Goal: Information Seeking & Learning: Learn about a topic

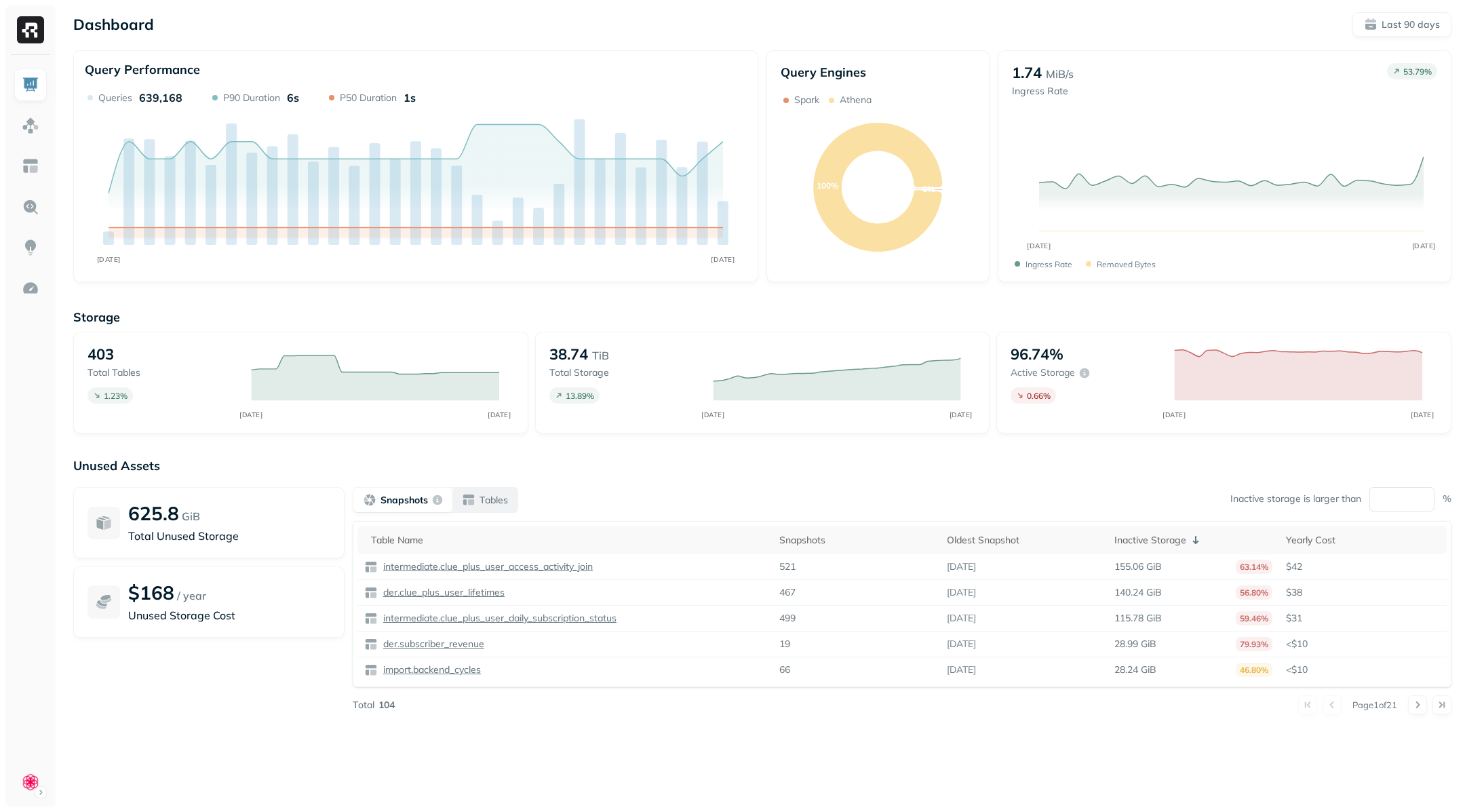
click at [478, 505] on div "Tables" at bounding box center [485, 500] width 46 height 14
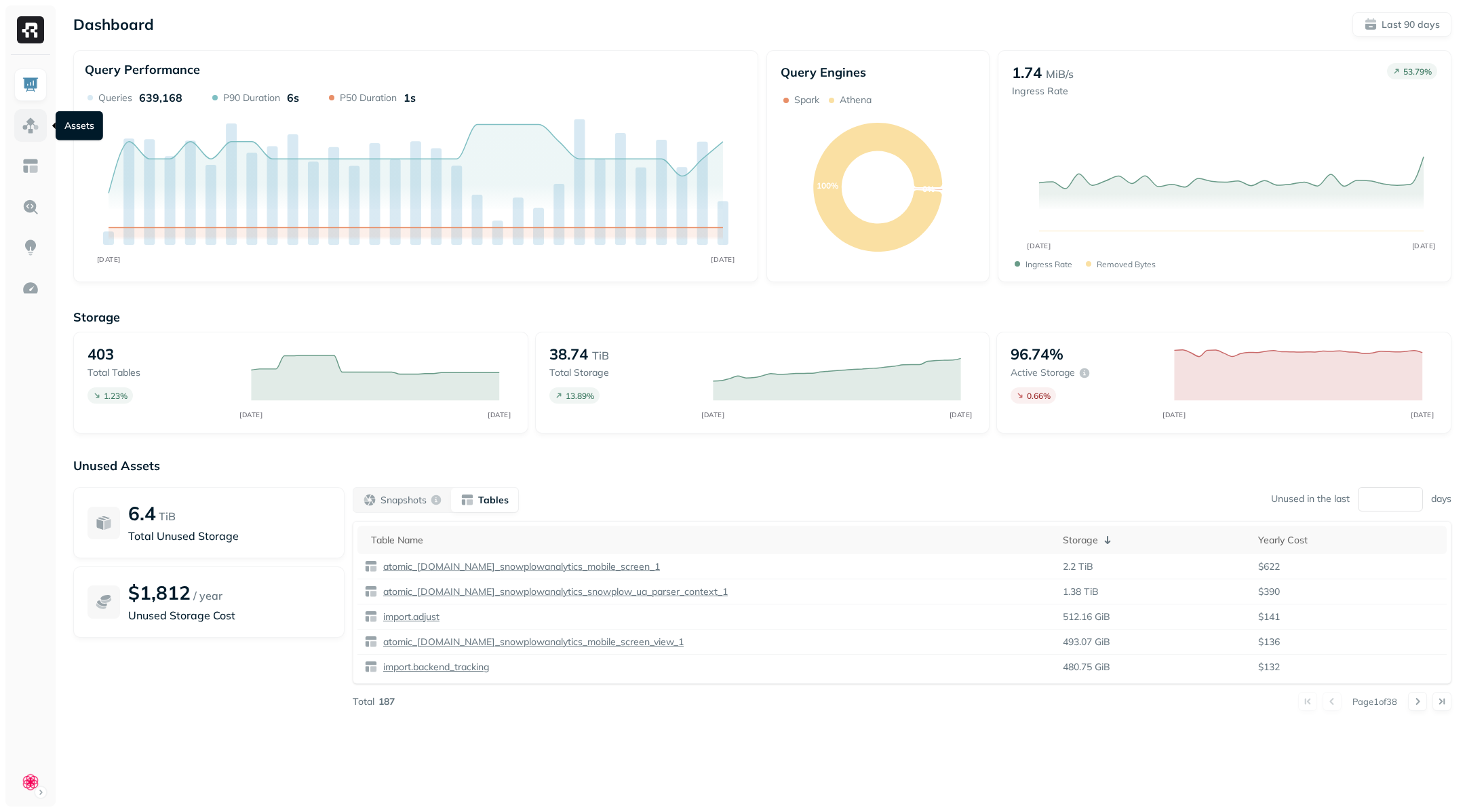
click at [34, 131] on img at bounding box center [30, 125] width 18 height 18
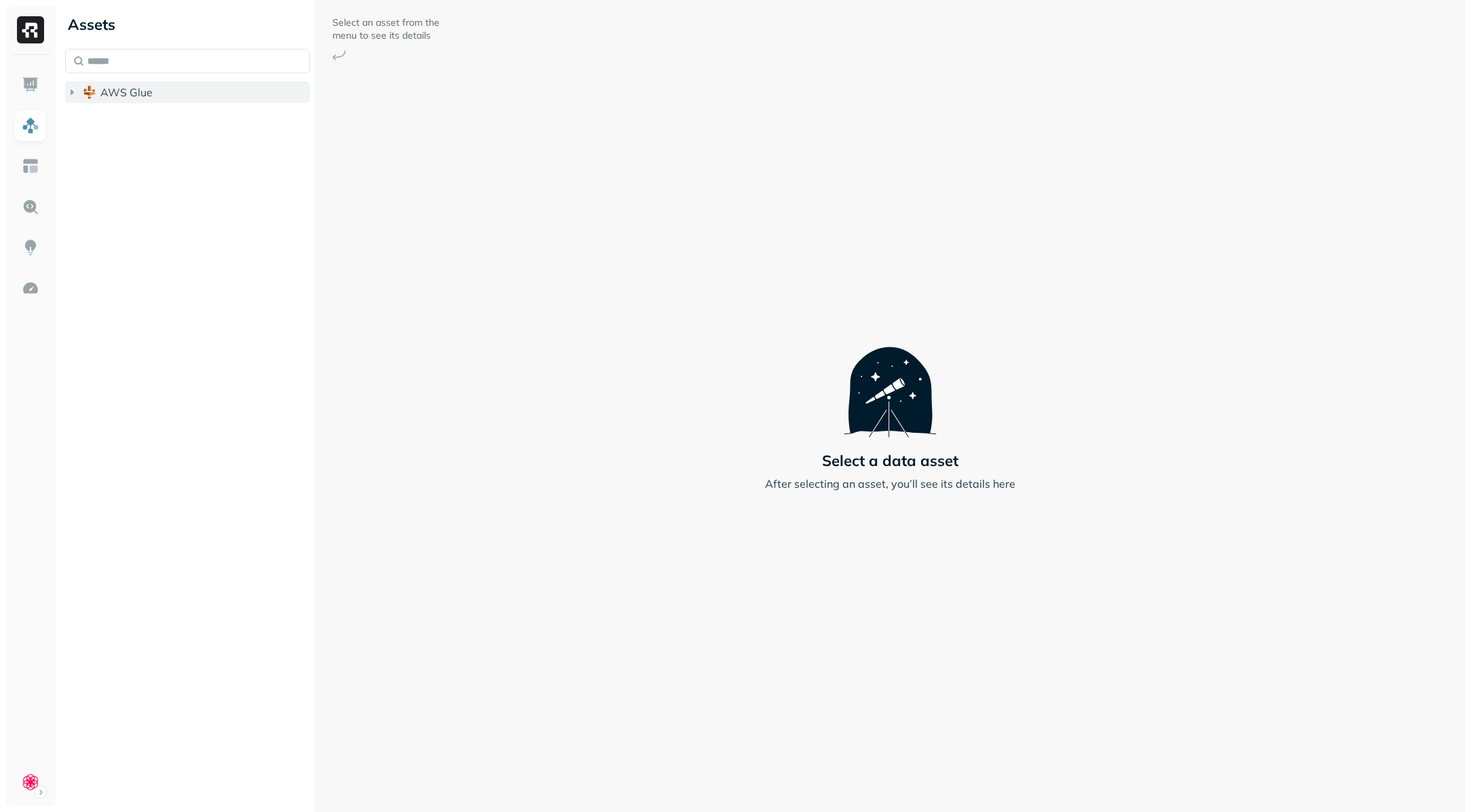
click at [70, 89] on icon "button" at bounding box center [72, 92] width 14 height 14
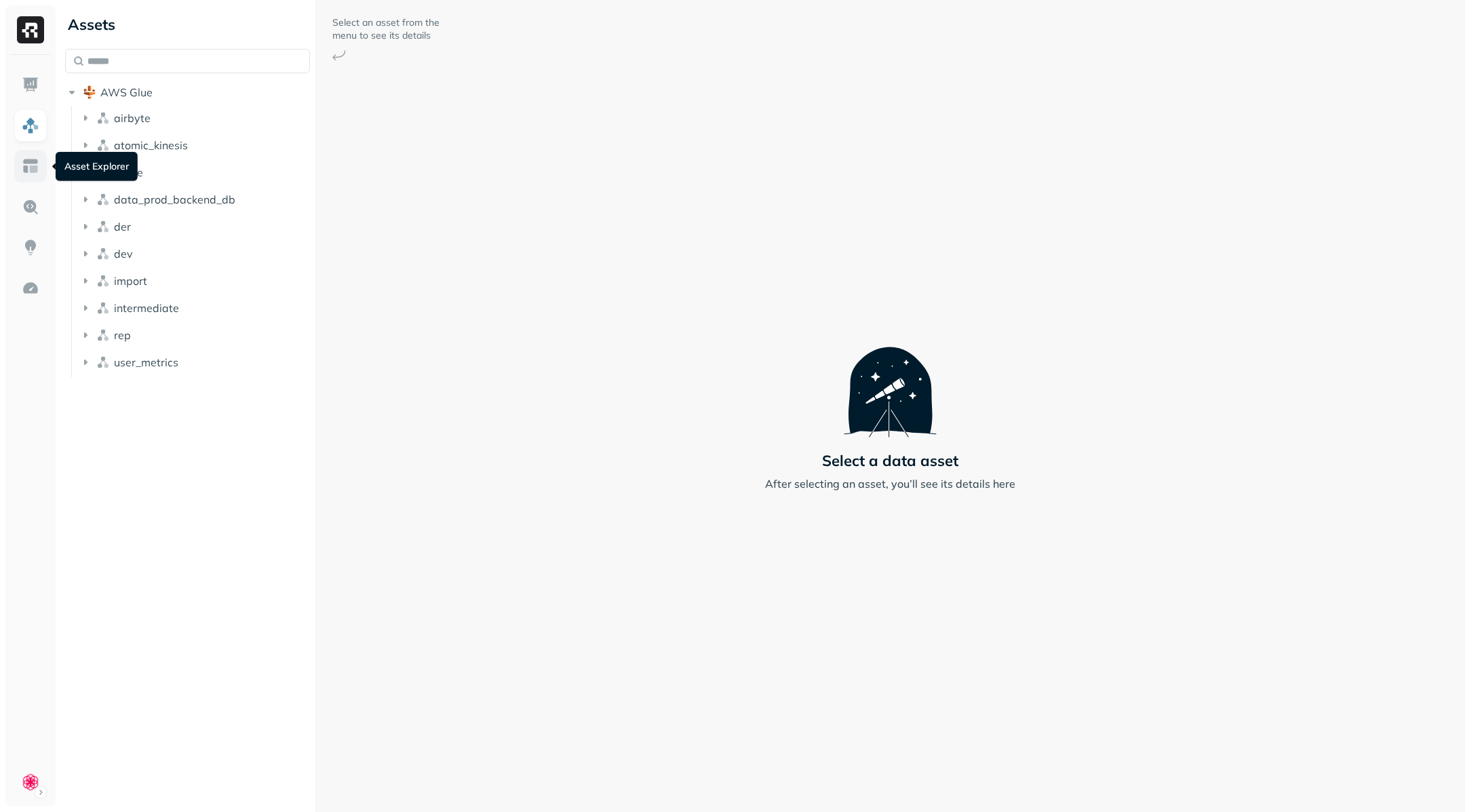
click at [26, 163] on img at bounding box center [30, 166] width 18 height 18
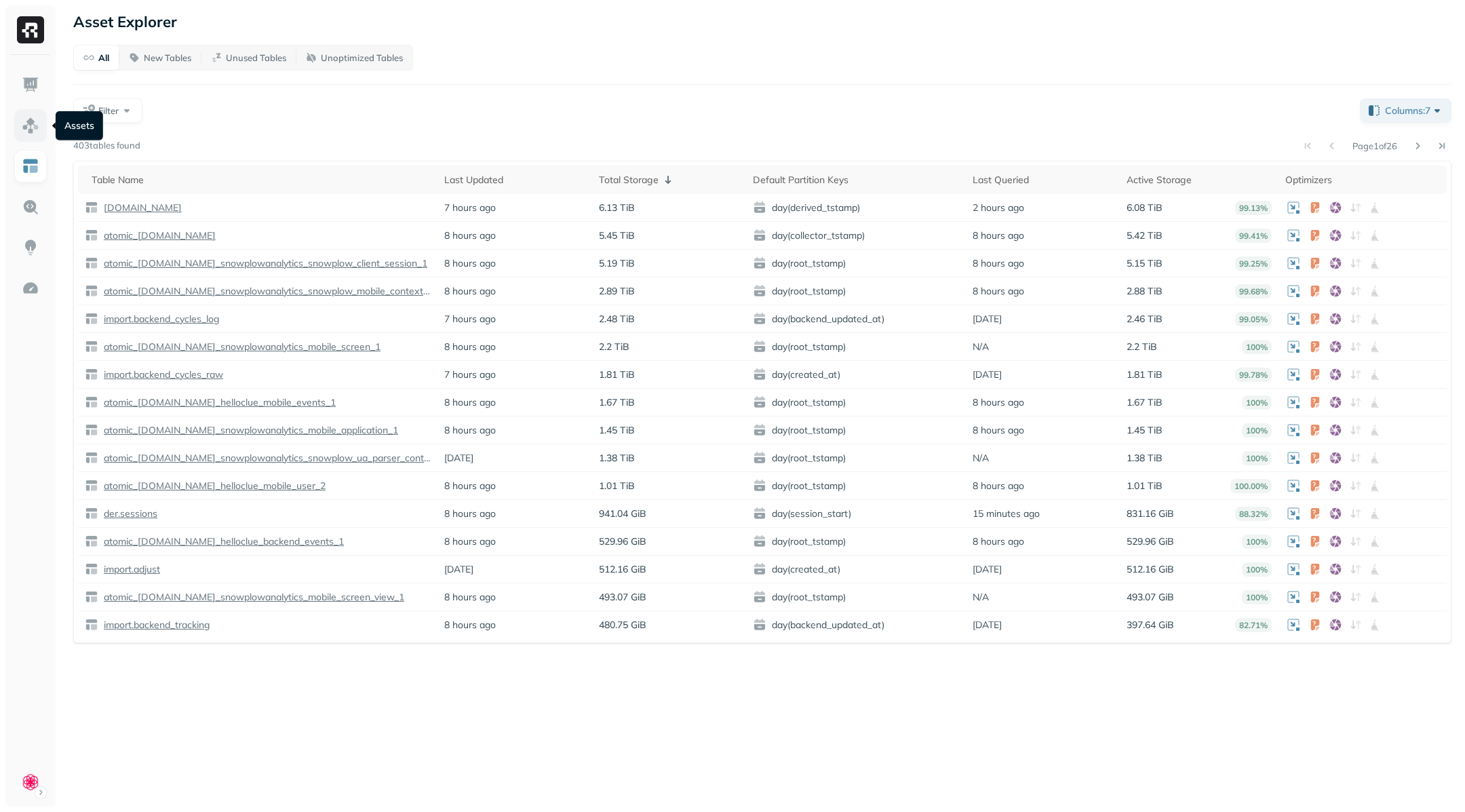
click at [35, 132] on img at bounding box center [30, 125] width 18 height 18
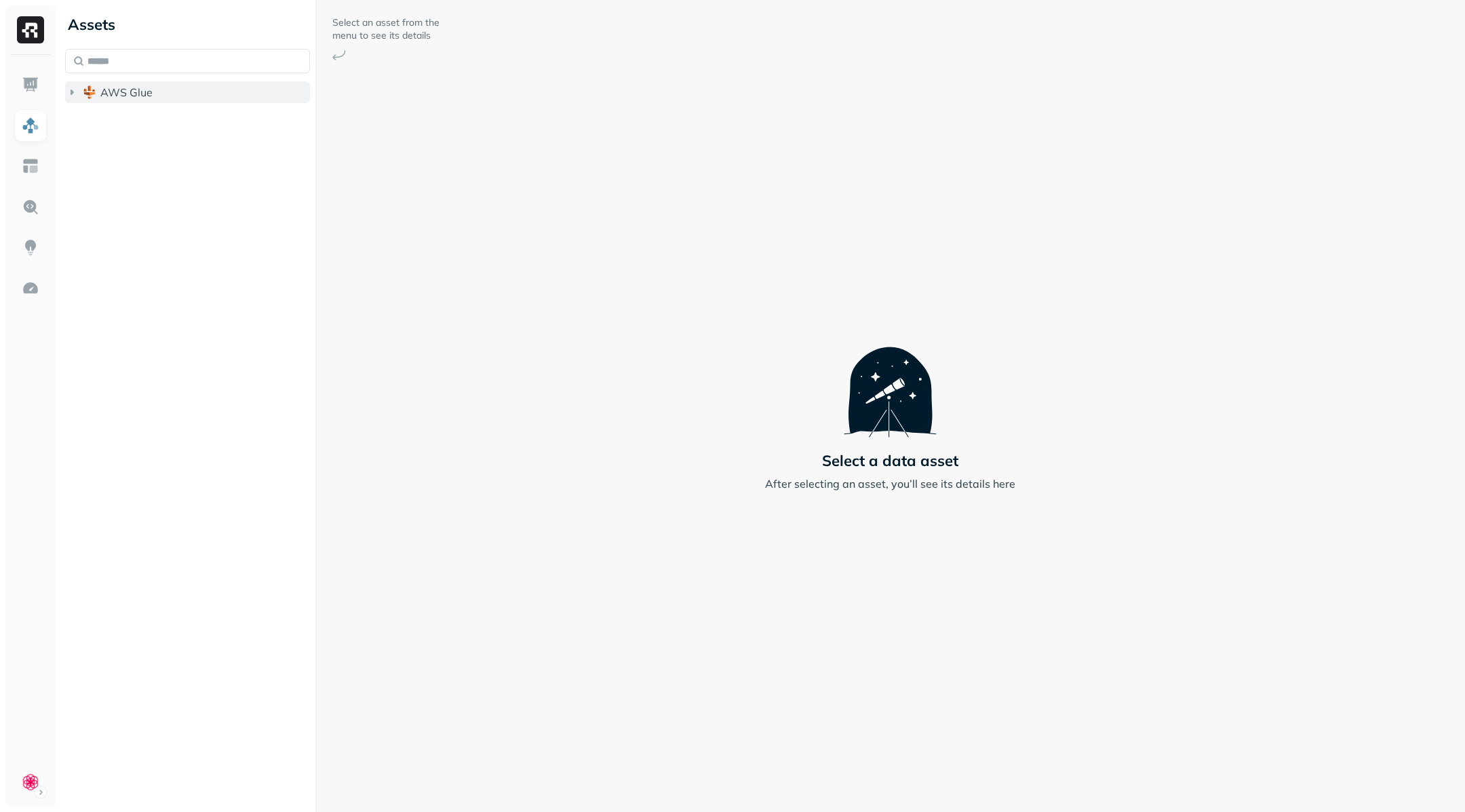
click at [76, 96] on icon "button" at bounding box center [72, 92] width 14 height 14
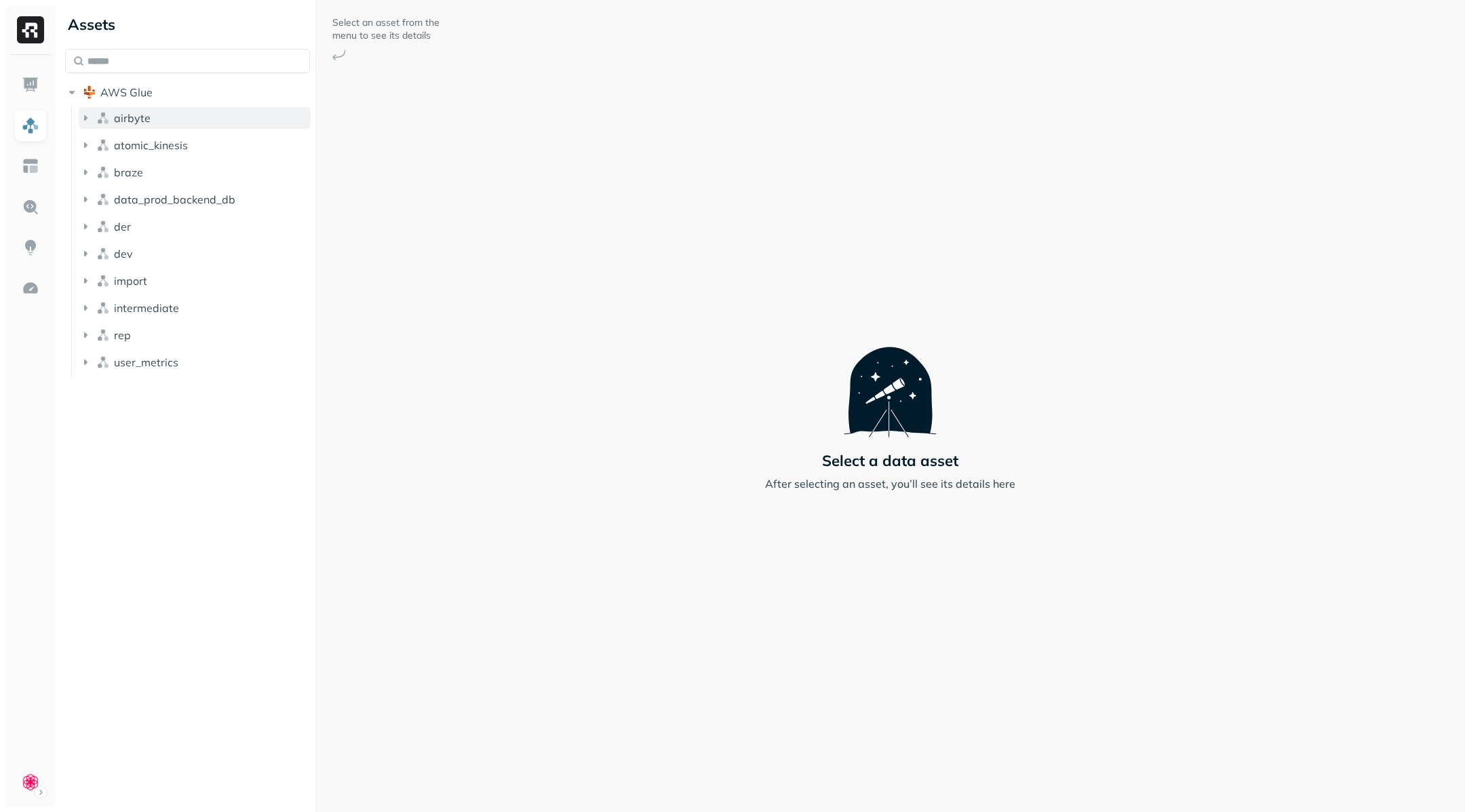
click at [93, 120] on button "airbyte" at bounding box center [195, 118] width 232 height 22
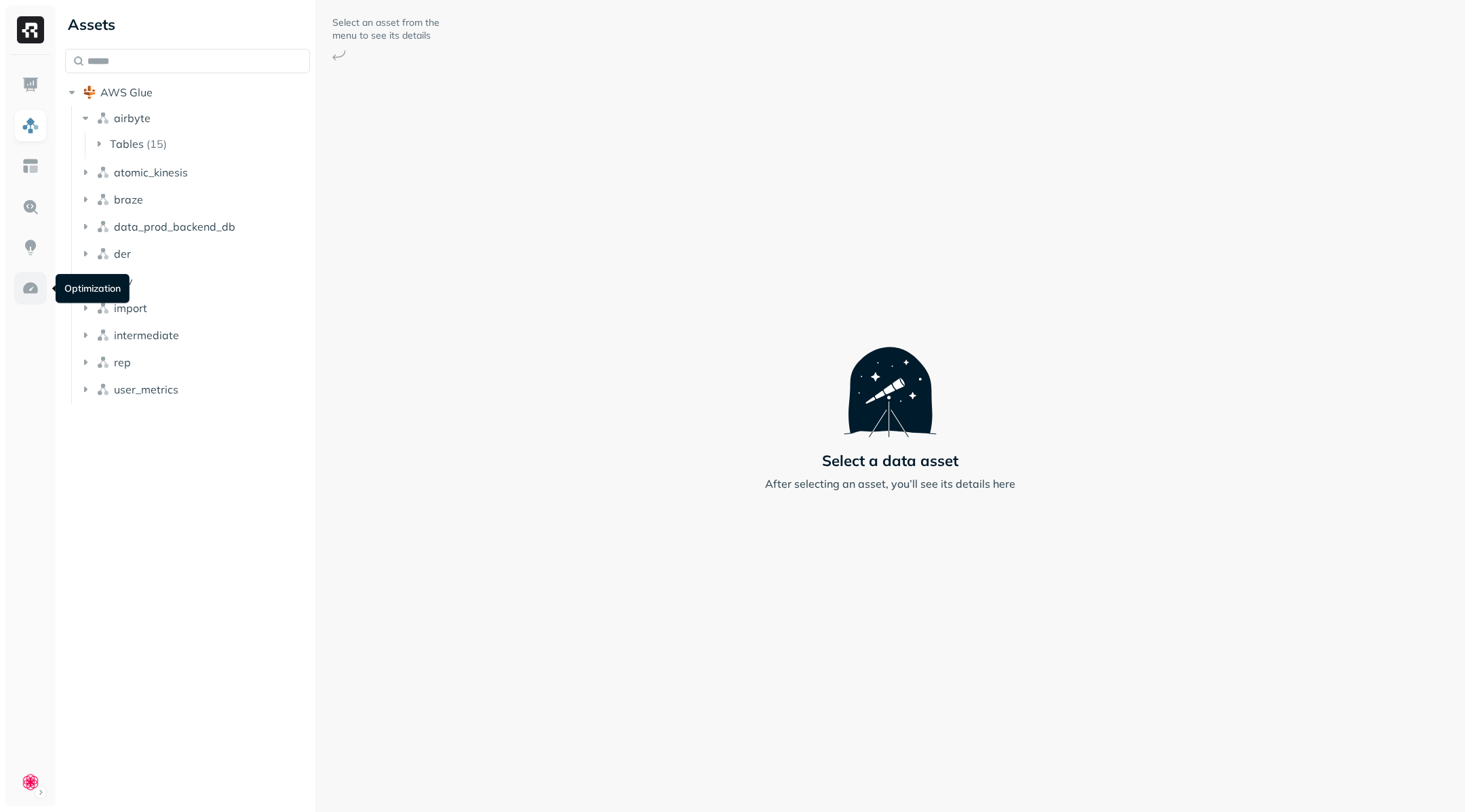
click at [34, 287] on img at bounding box center [30, 288] width 18 height 18
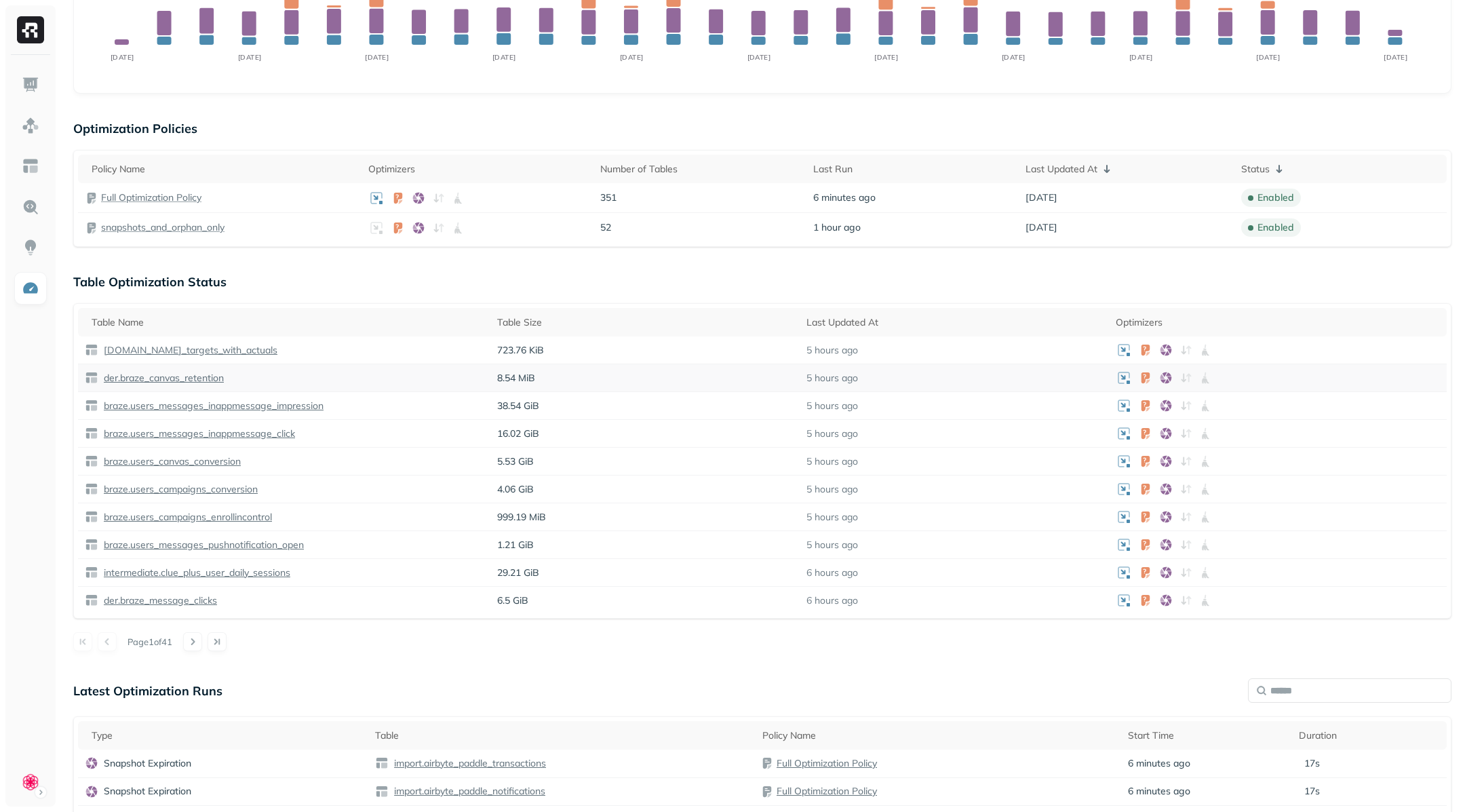
scroll to position [298, 0]
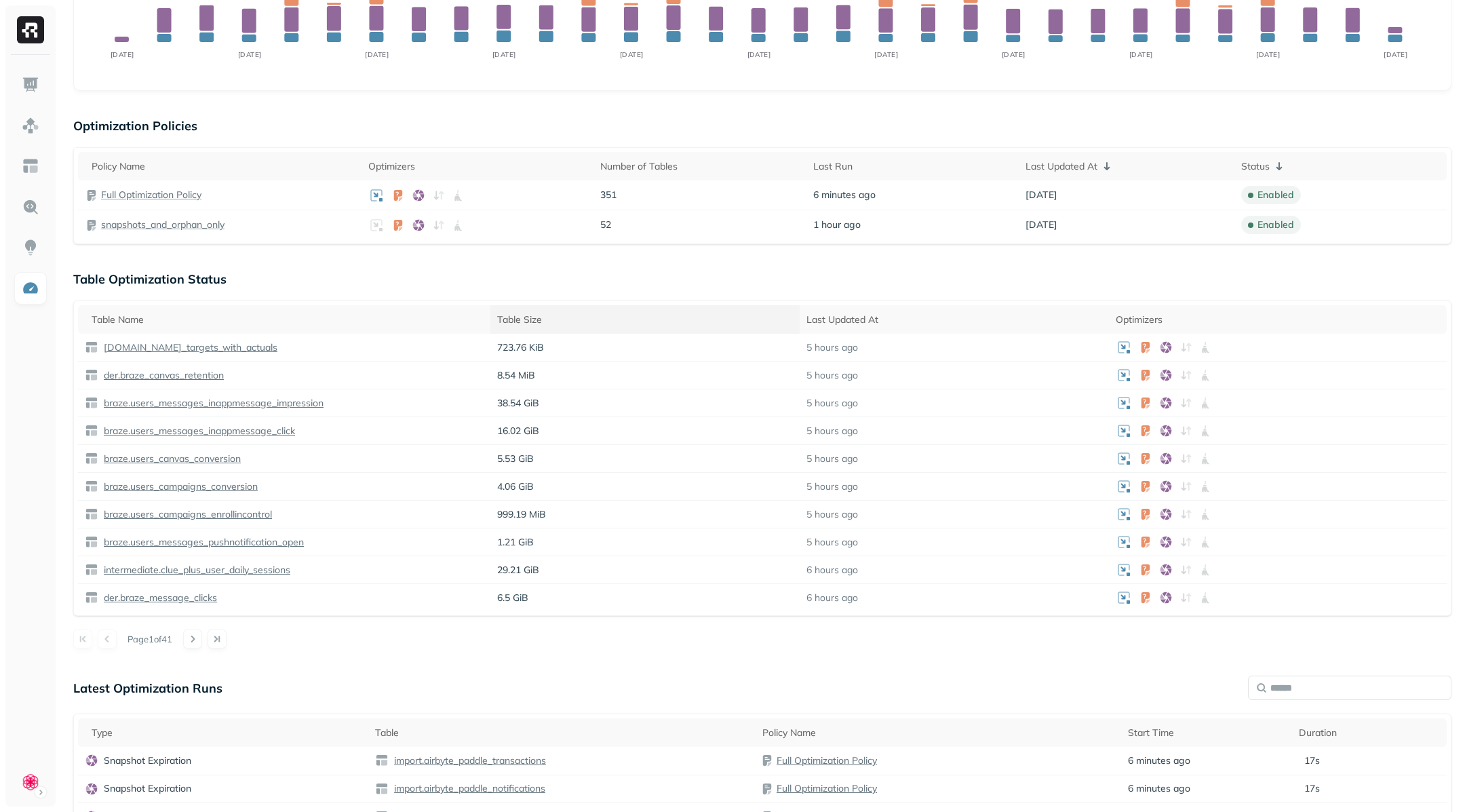
click at [525, 313] on div "Table Size" at bounding box center [645, 320] width 296 height 13
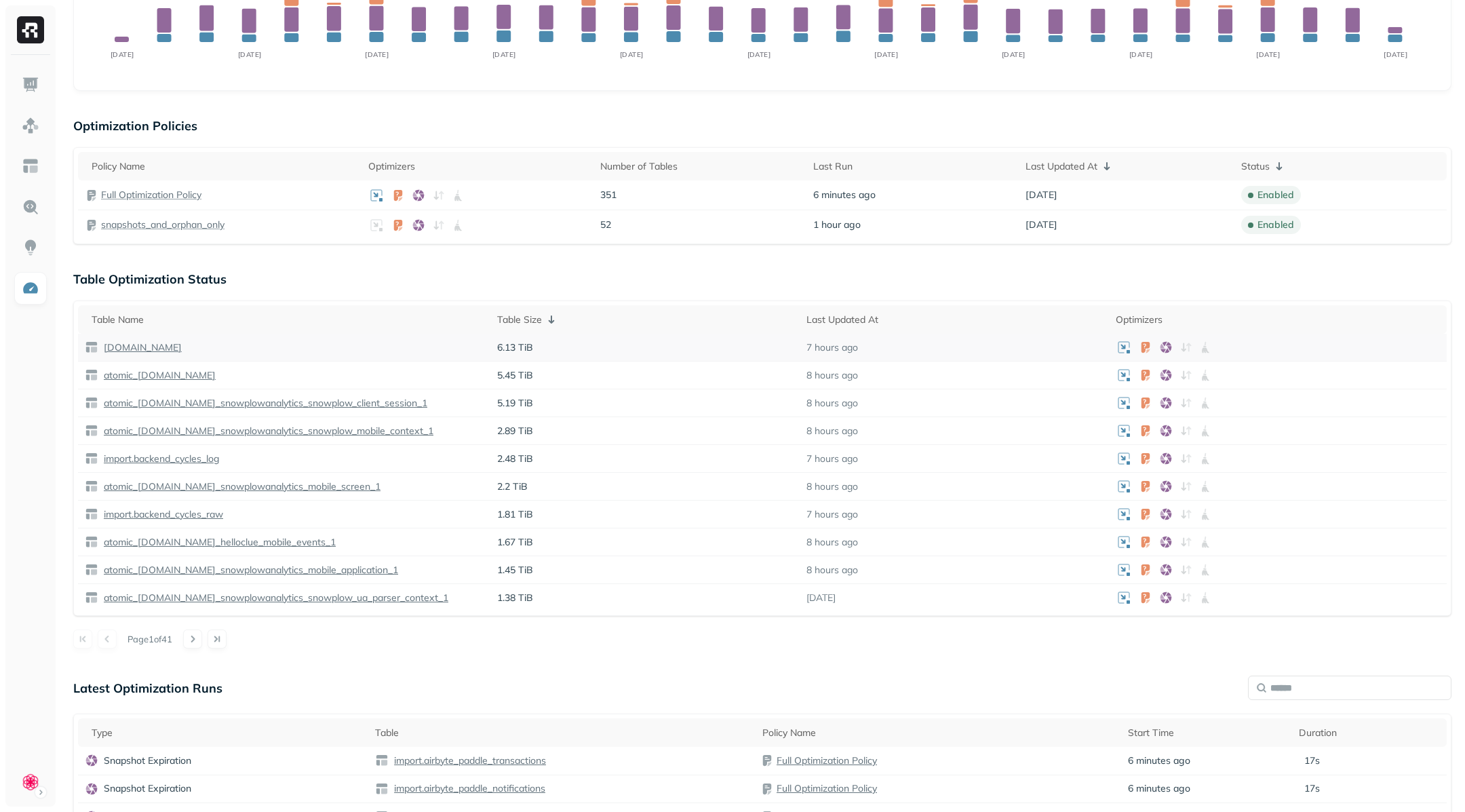
click at [122, 349] on p "[DOMAIN_NAME]" at bounding box center [141, 348] width 80 height 13
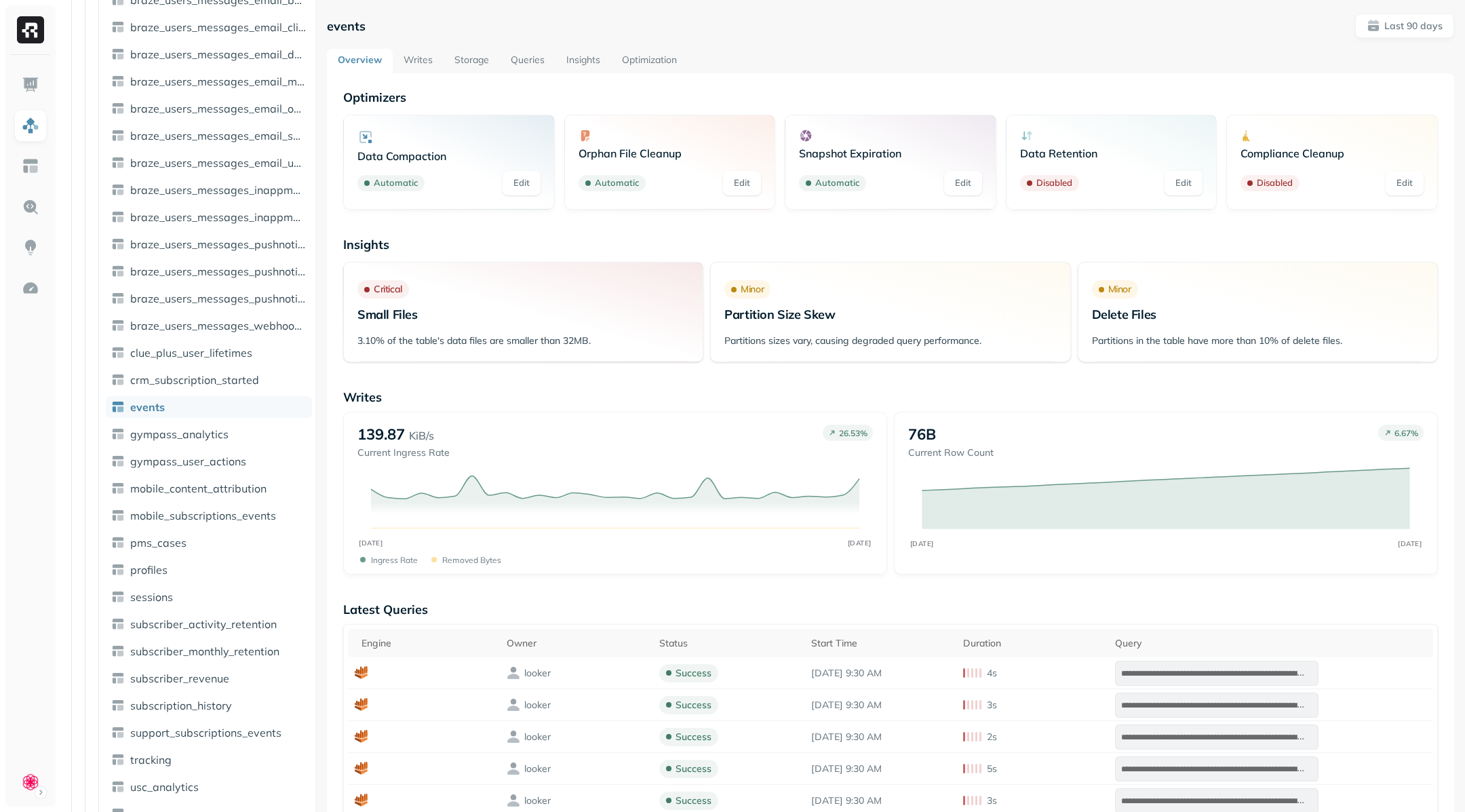
click at [423, 64] on link "Writes" at bounding box center [418, 61] width 51 height 24
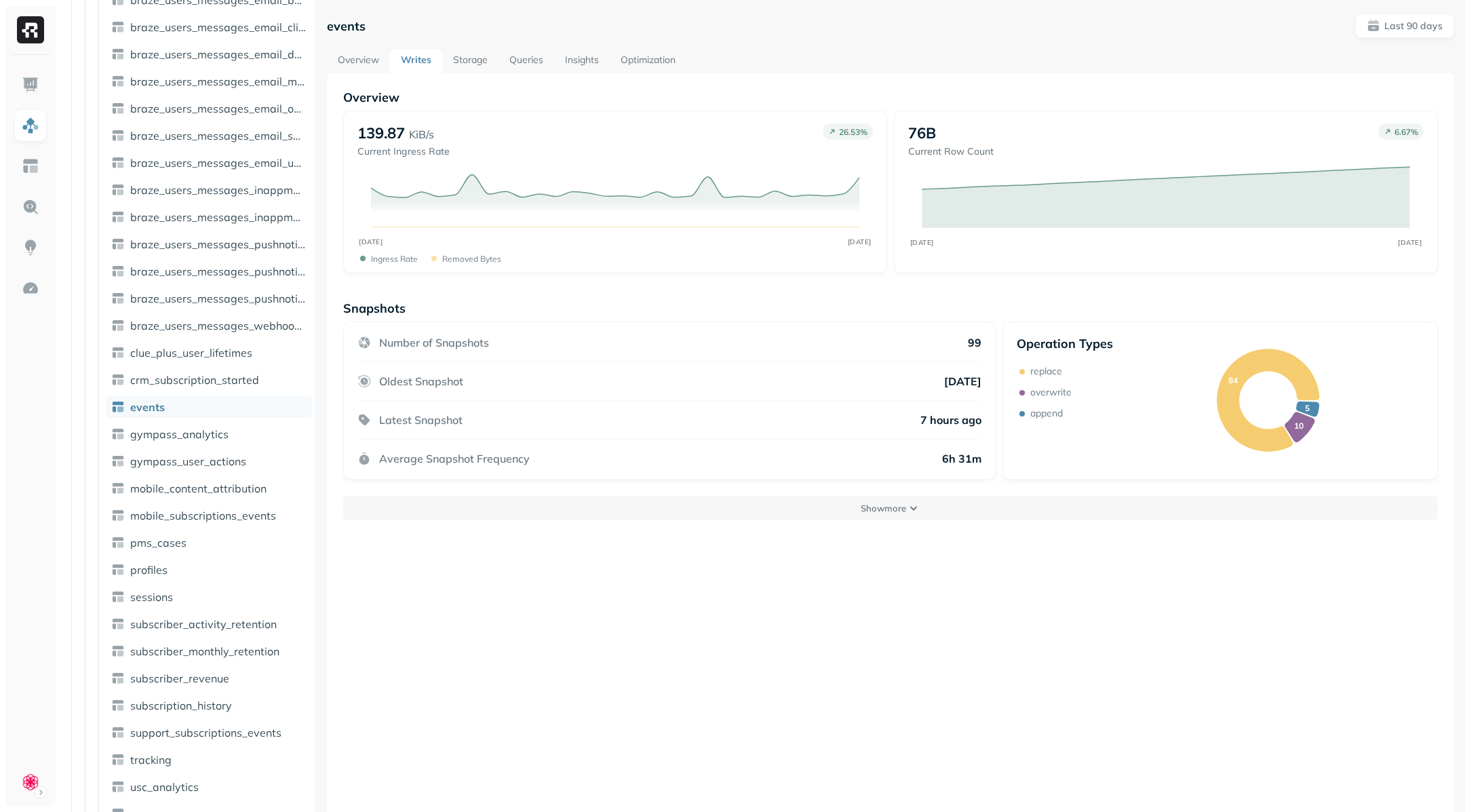
click at [472, 57] on link "Storage" at bounding box center [471, 61] width 56 height 24
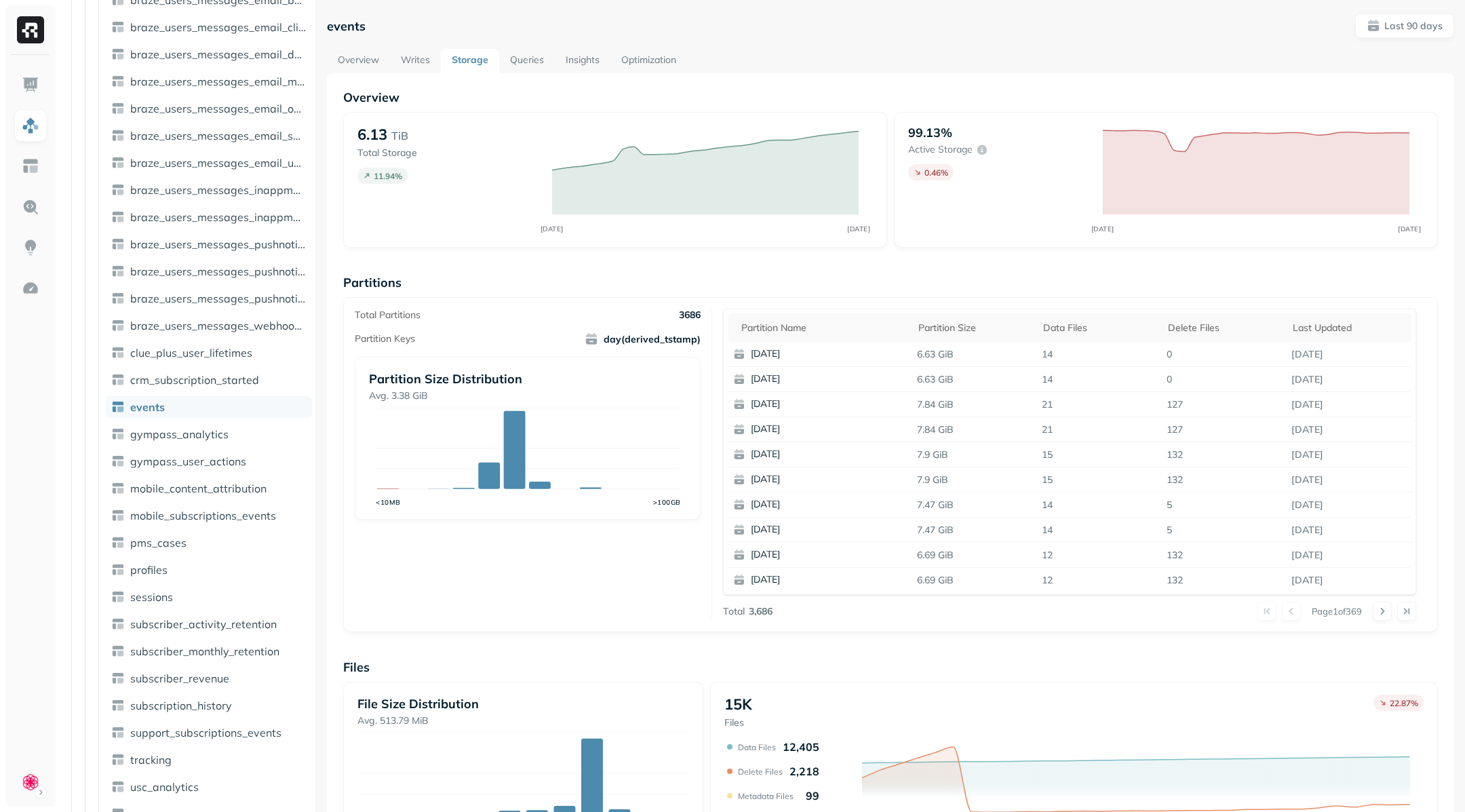
click at [527, 54] on link "Queries" at bounding box center [527, 61] width 55 height 24
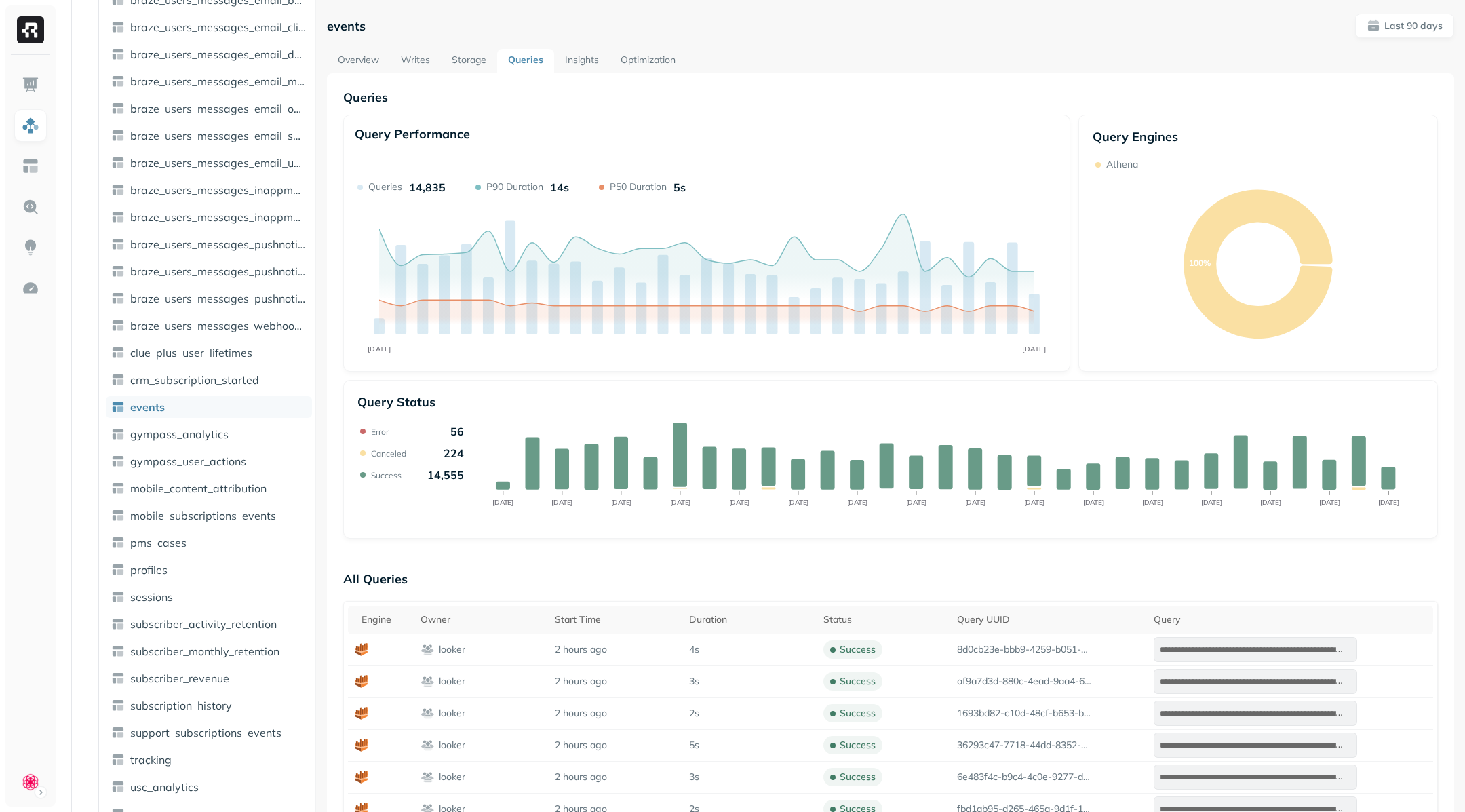
click at [589, 64] on link "Insights" at bounding box center [581, 61] width 55 height 24
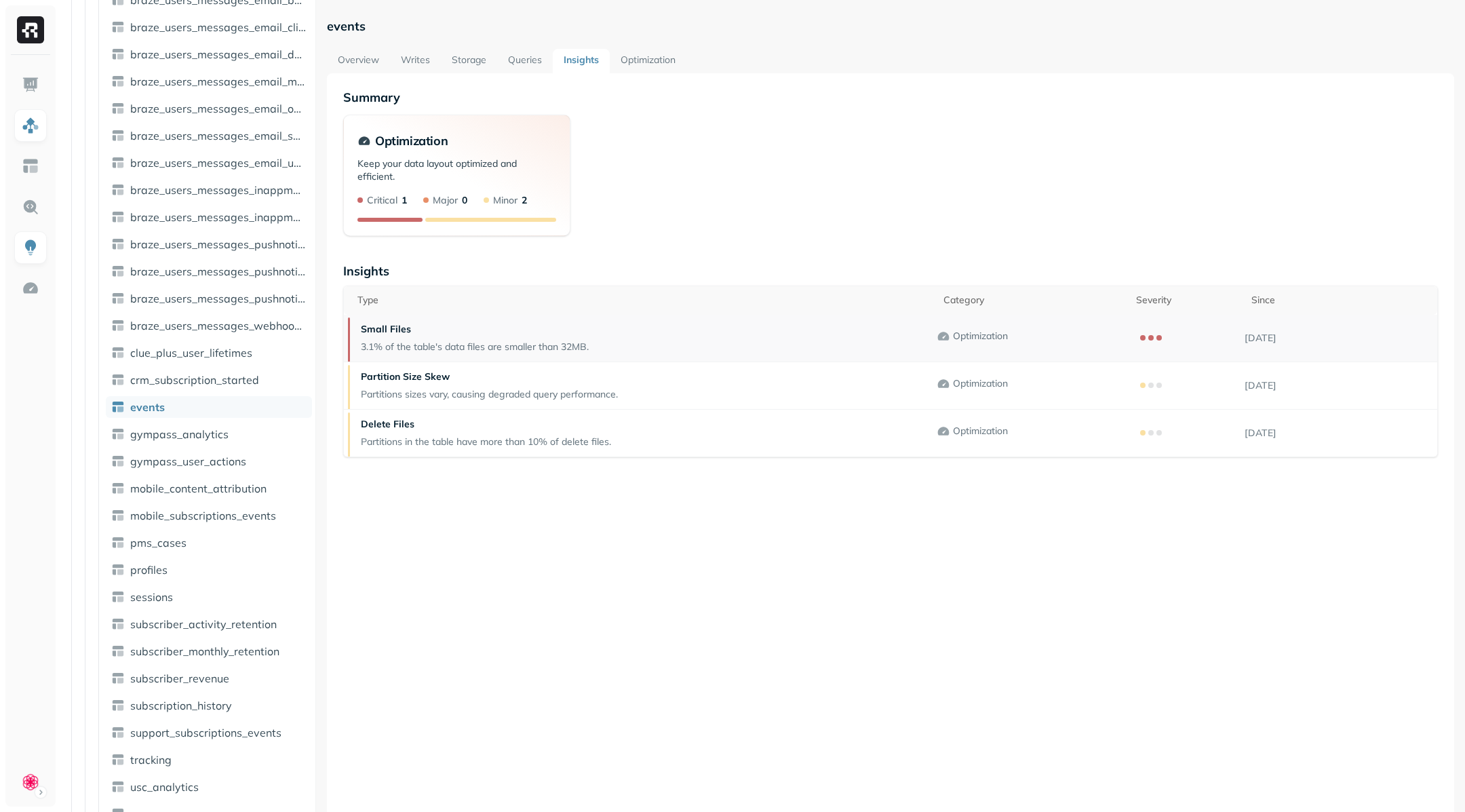
click at [579, 350] on p "3.1% of the table's data files are smaller than 32MB." at bounding box center [475, 347] width 228 height 13
click at [640, 63] on link "Optimization" at bounding box center [648, 61] width 77 height 24
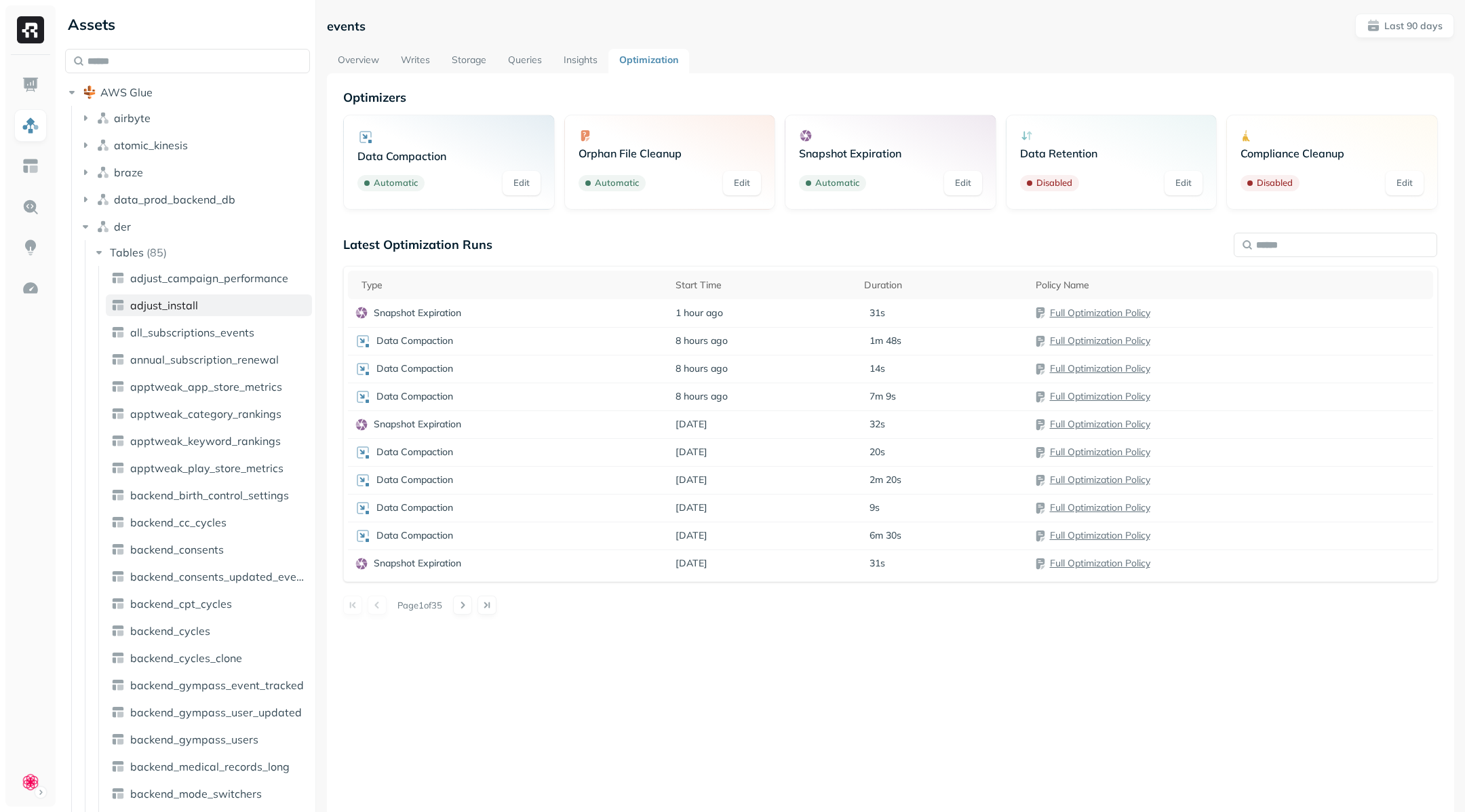
click at [208, 308] on link "adjust_install" at bounding box center [209, 305] width 206 height 22
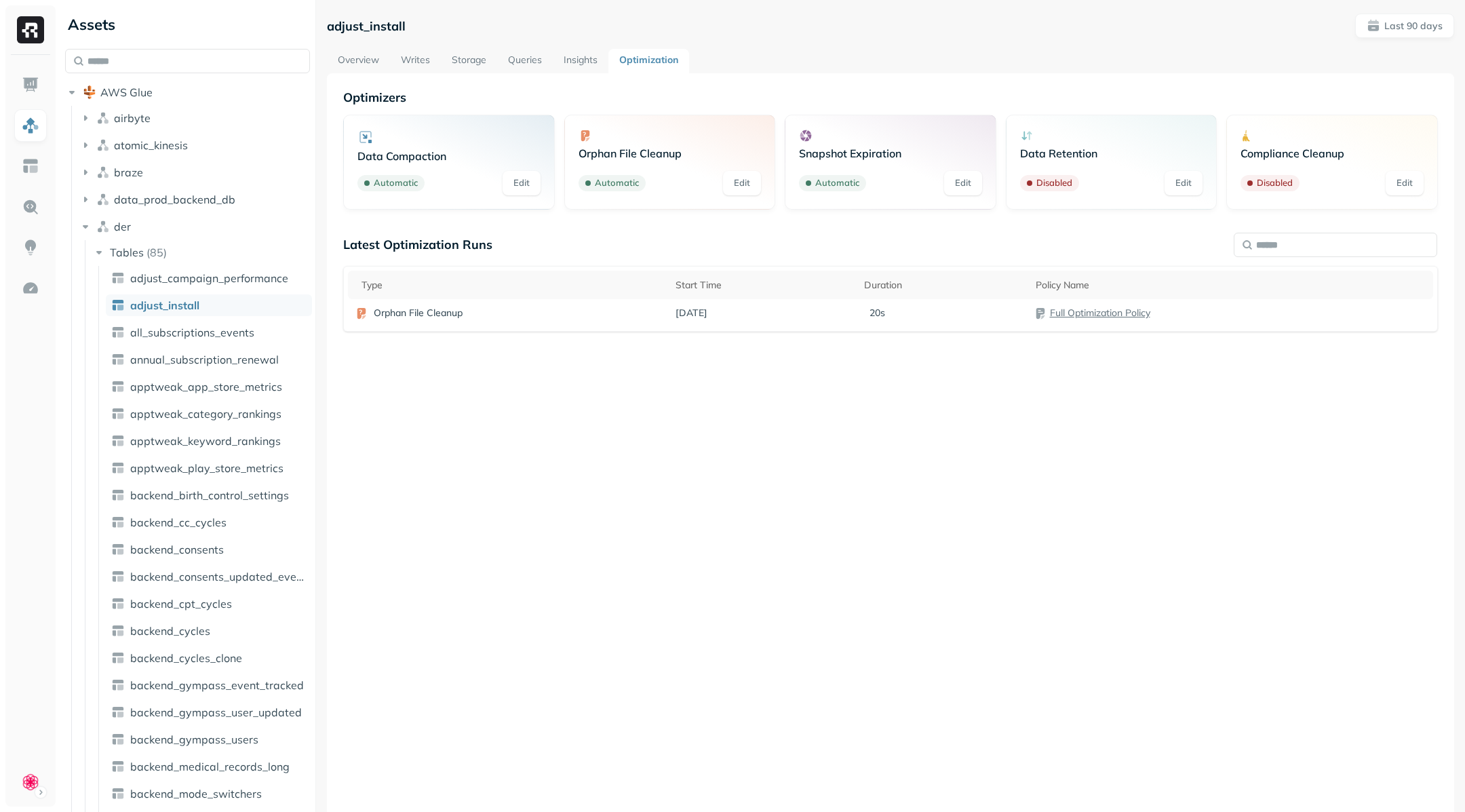
click at [241, 340] on link "all_subscriptions_events" at bounding box center [209, 332] width 206 height 22
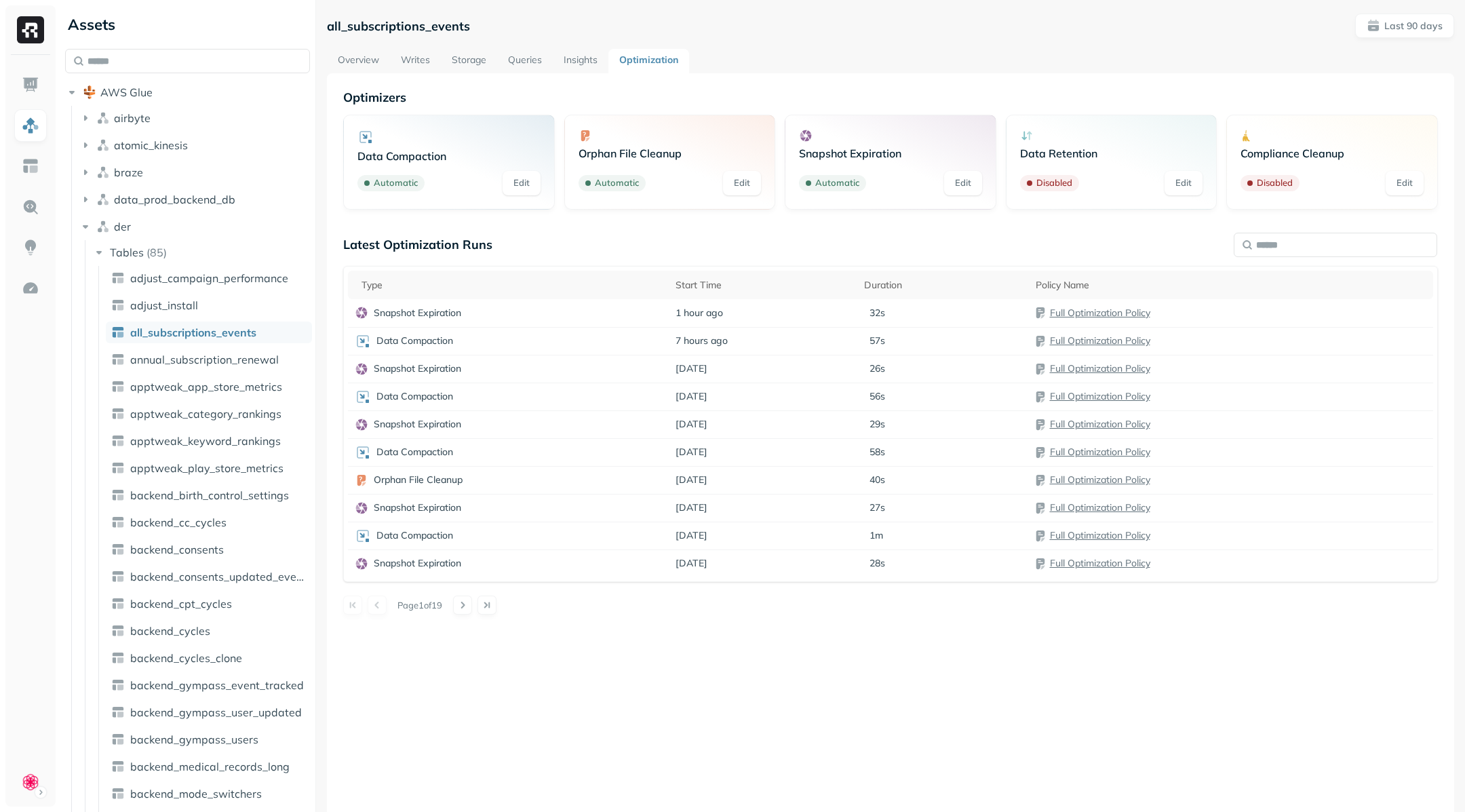
click at [575, 57] on link "Insights" at bounding box center [580, 61] width 55 height 24
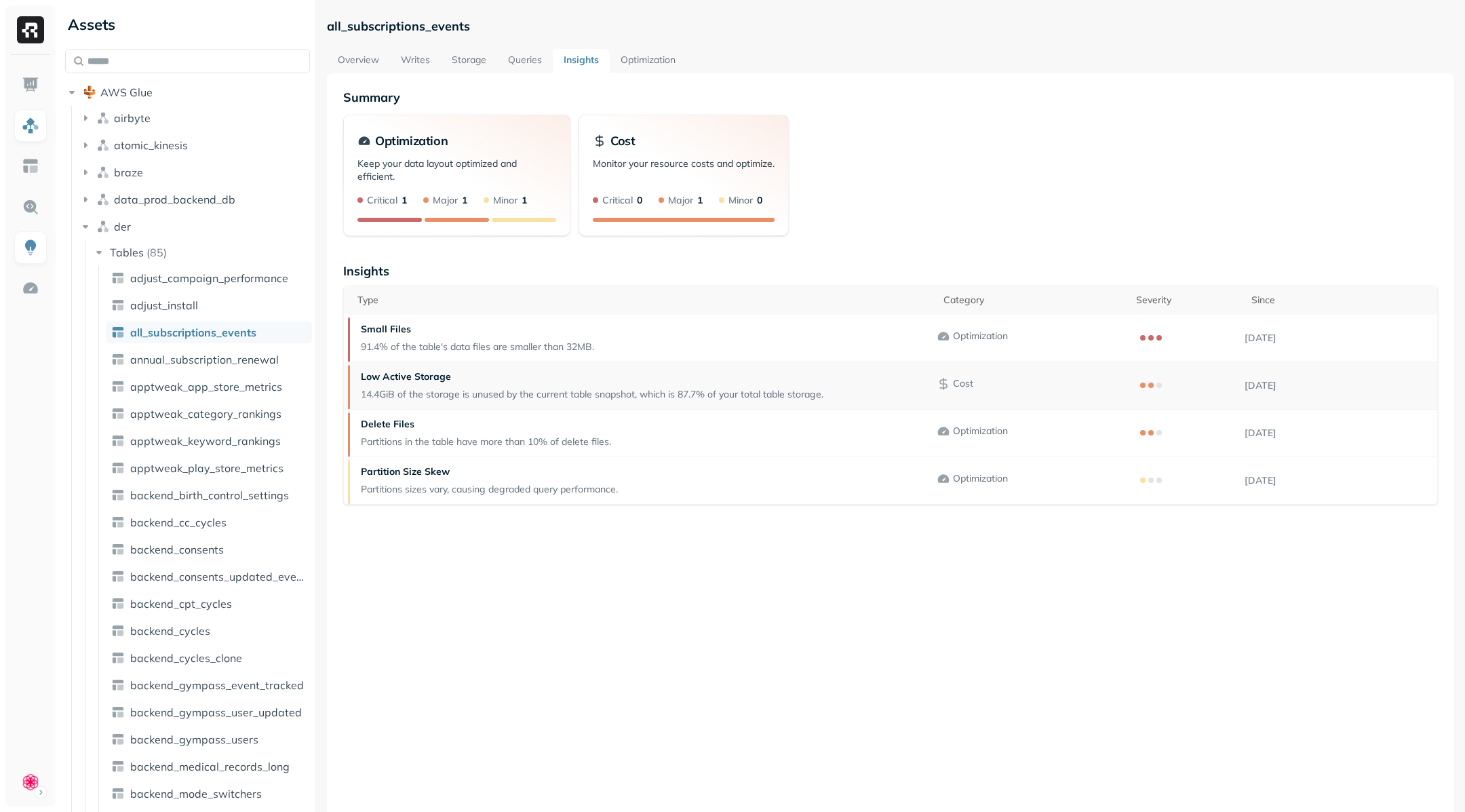
click at [823, 389] on p "14.4GiB of the storage is unused by the current table snapshot, which is 87.7% …" at bounding box center [592, 395] width 463 height 13
click at [534, 57] on link "Queries" at bounding box center [525, 61] width 55 height 24
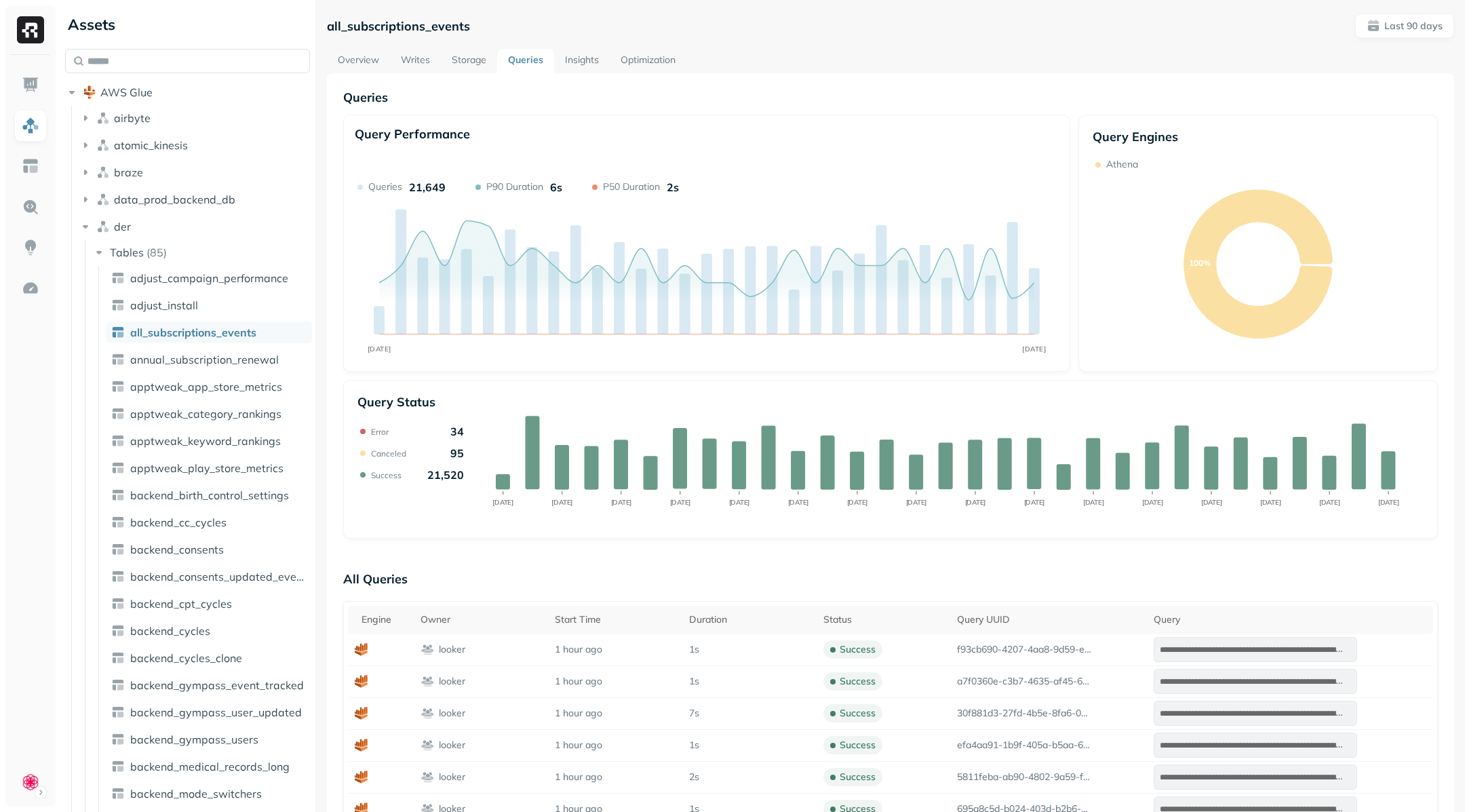
click at [583, 72] on link "Insights" at bounding box center [581, 61] width 55 height 24
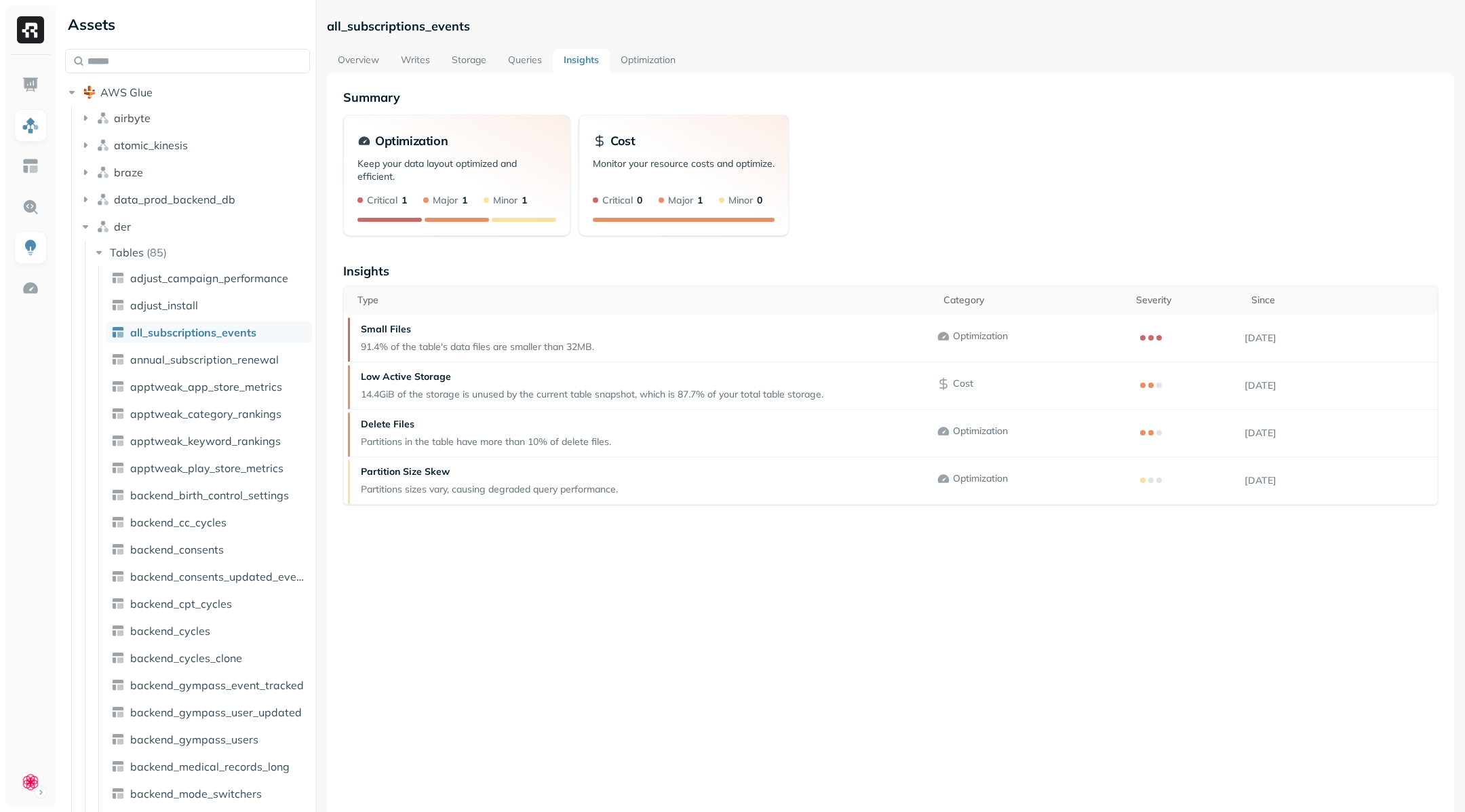
click at [420, 64] on link "Writes" at bounding box center [415, 61] width 51 height 24
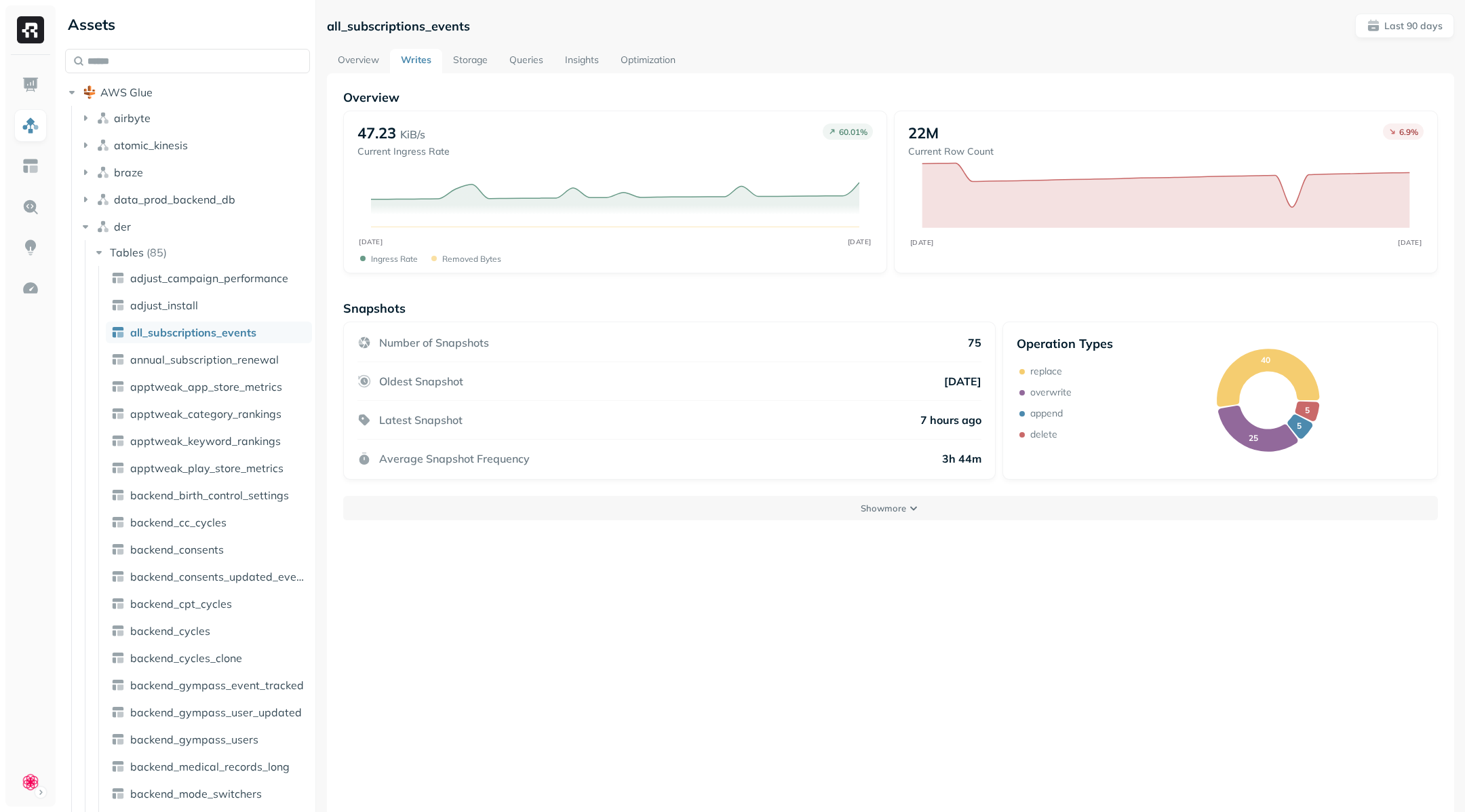
click at [465, 66] on link "Storage" at bounding box center [471, 61] width 56 height 24
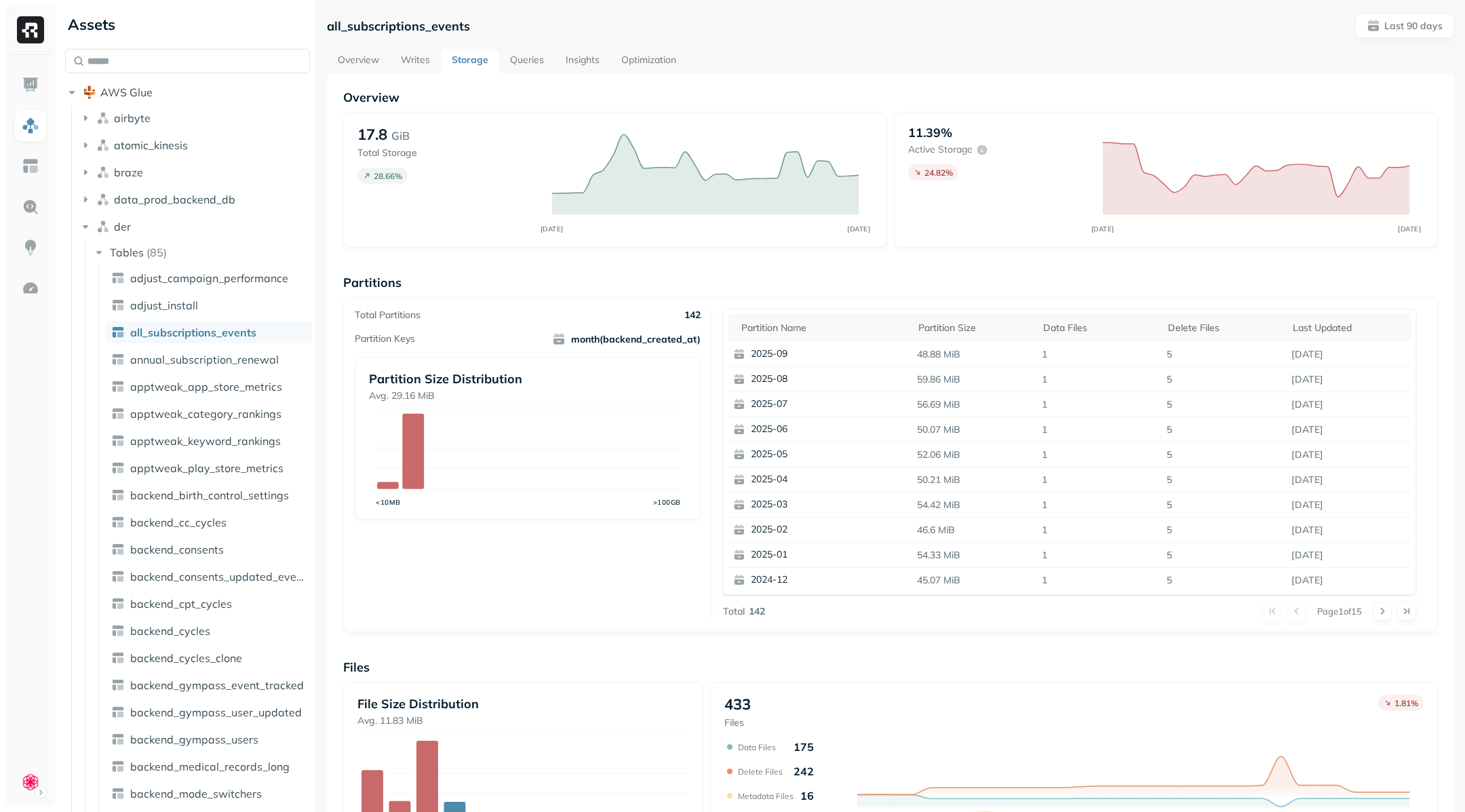
click at [413, 61] on link "Writes" at bounding box center [415, 61] width 51 height 24
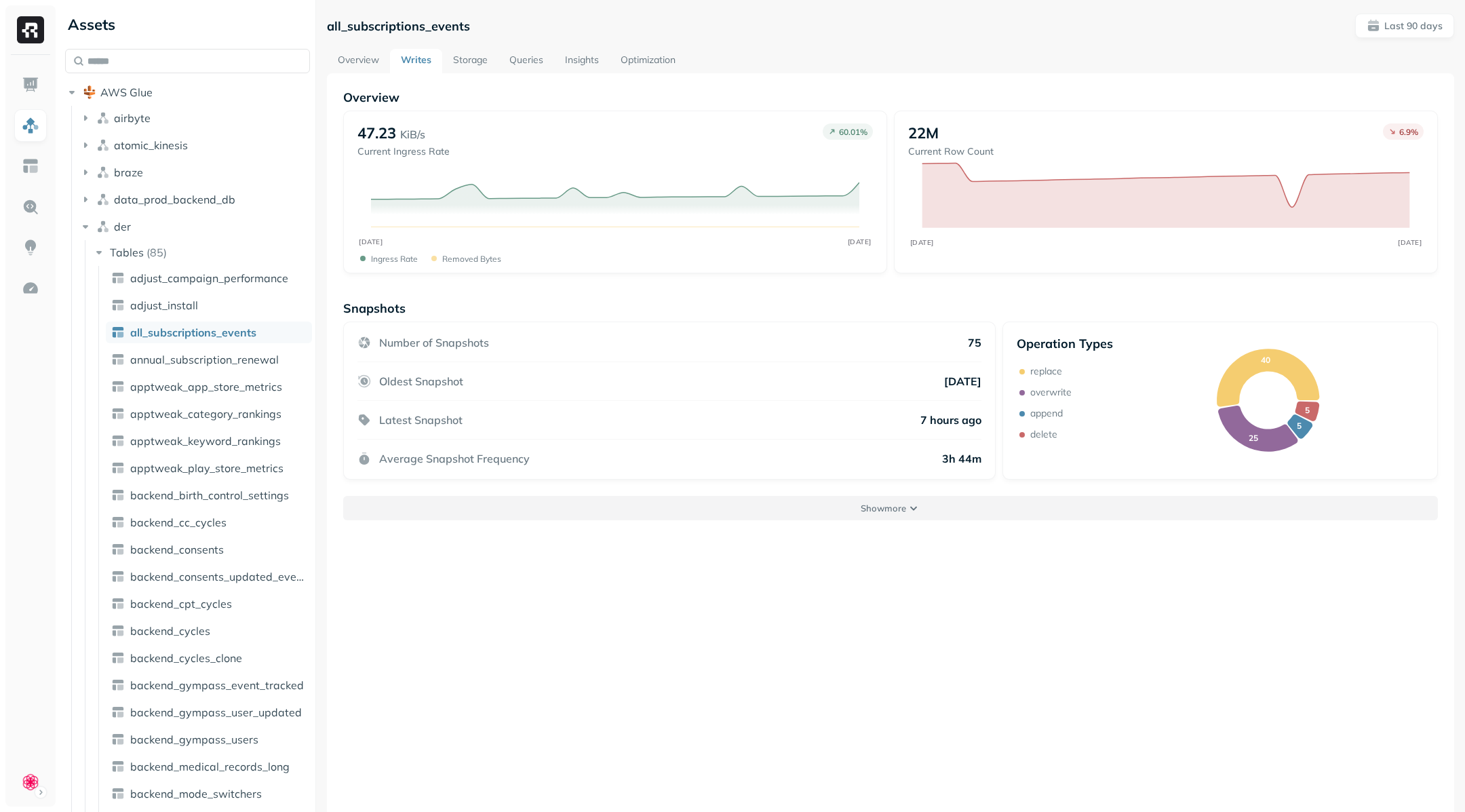
click at [923, 507] on button "Show more" at bounding box center [891, 508] width 1095 height 24
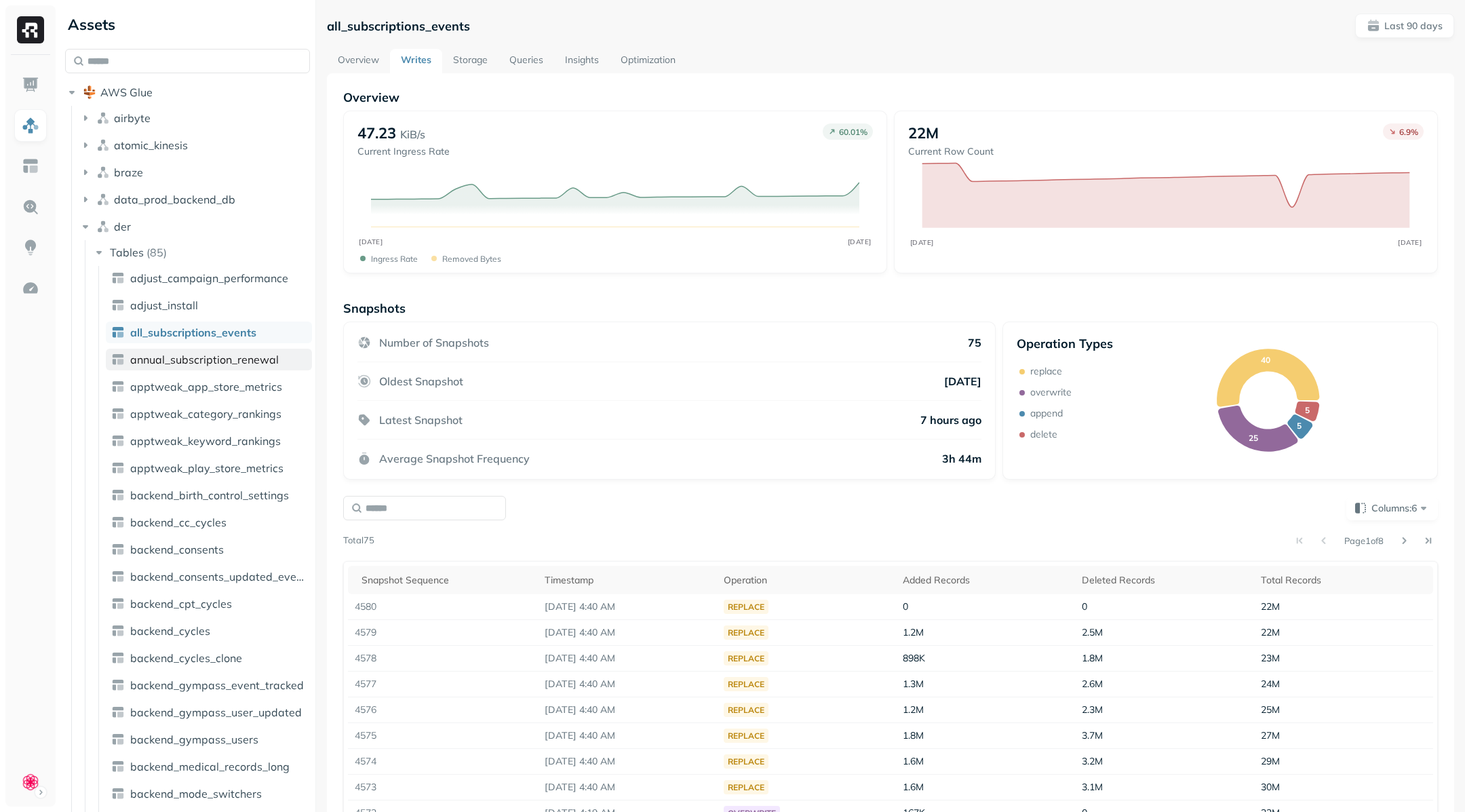
click at [233, 367] on link "annual_subscription_renewal" at bounding box center [209, 359] width 206 height 22
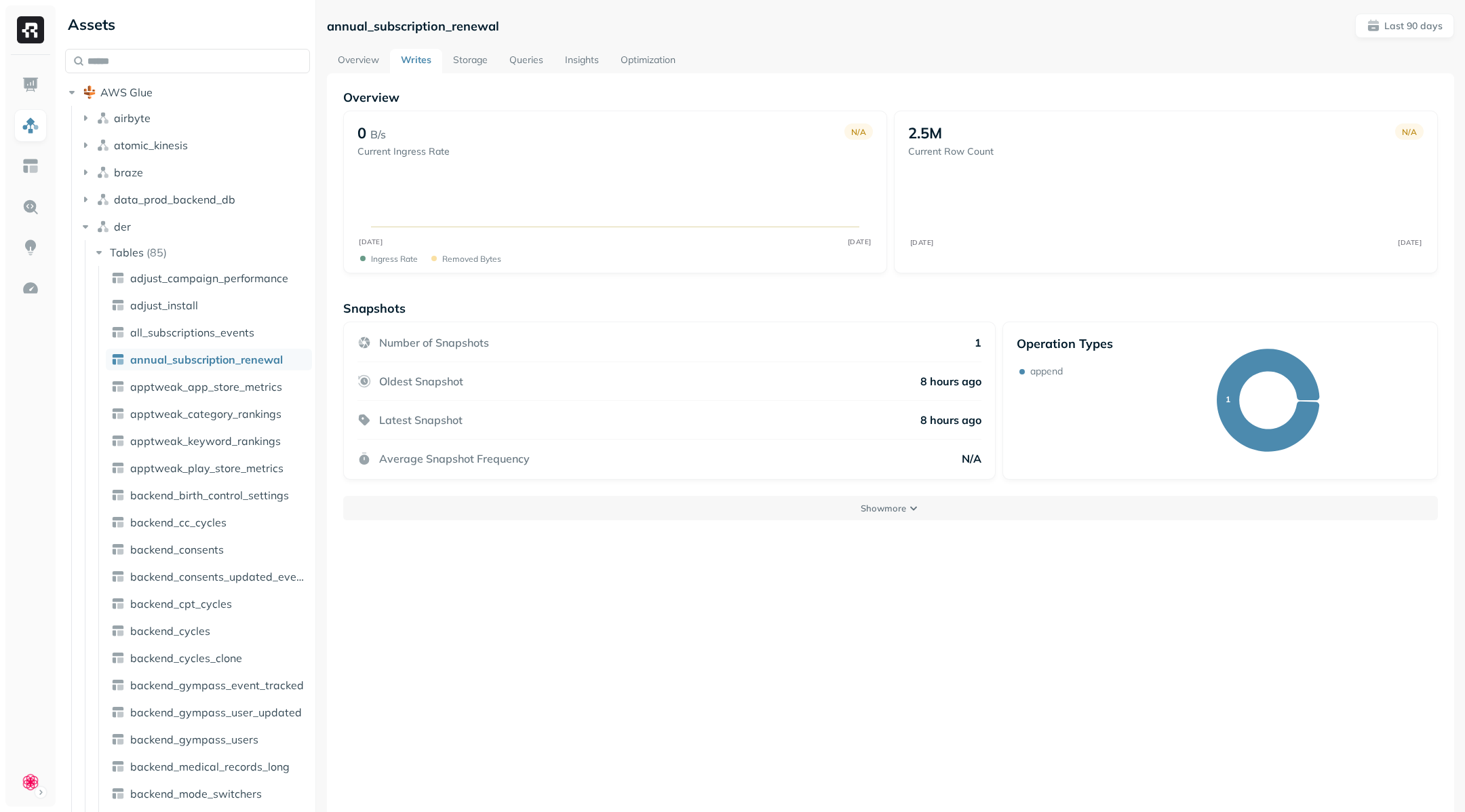
click at [537, 61] on link "Queries" at bounding box center [526, 61] width 55 height 24
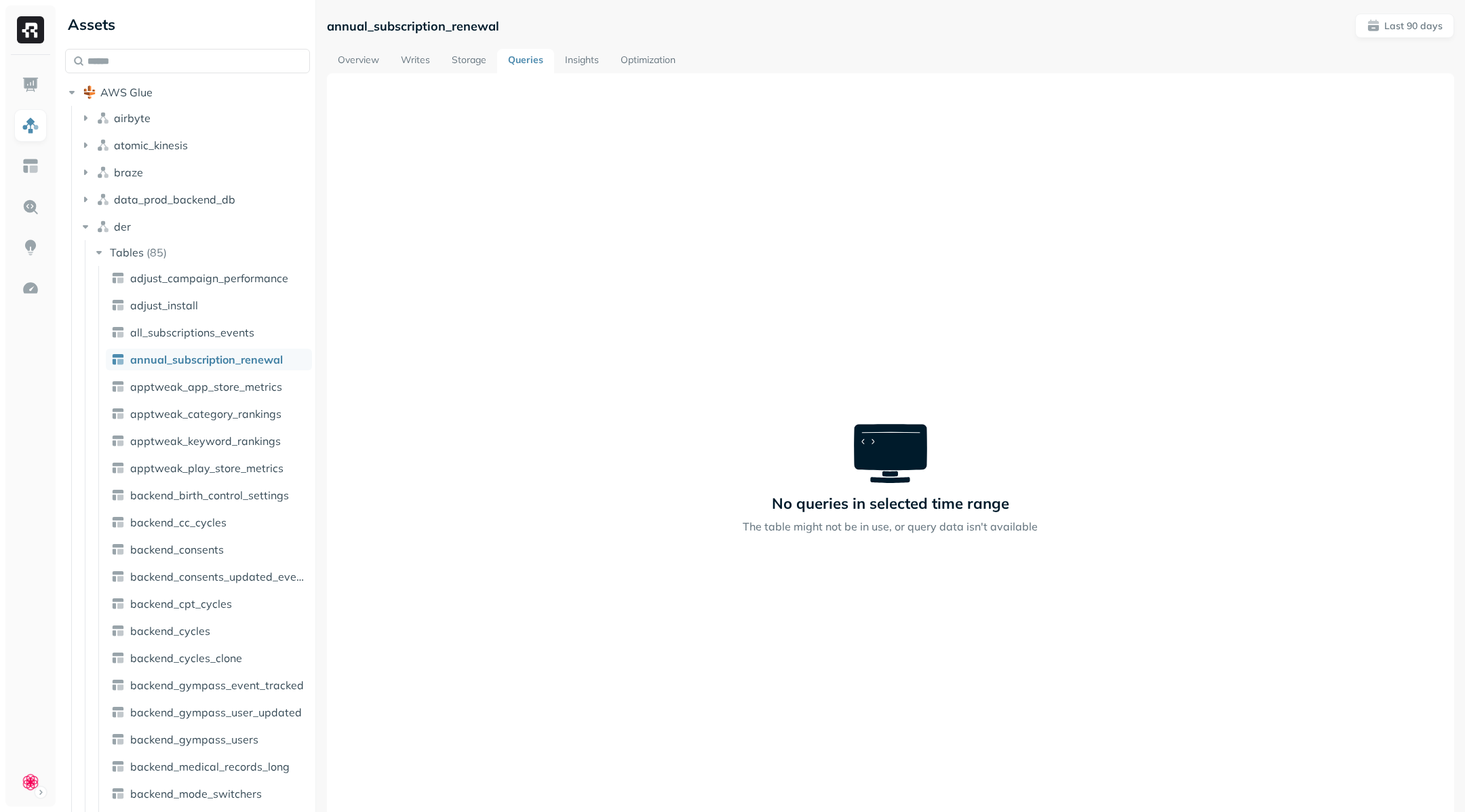
click at [582, 61] on link "Insights" at bounding box center [581, 61] width 55 height 24
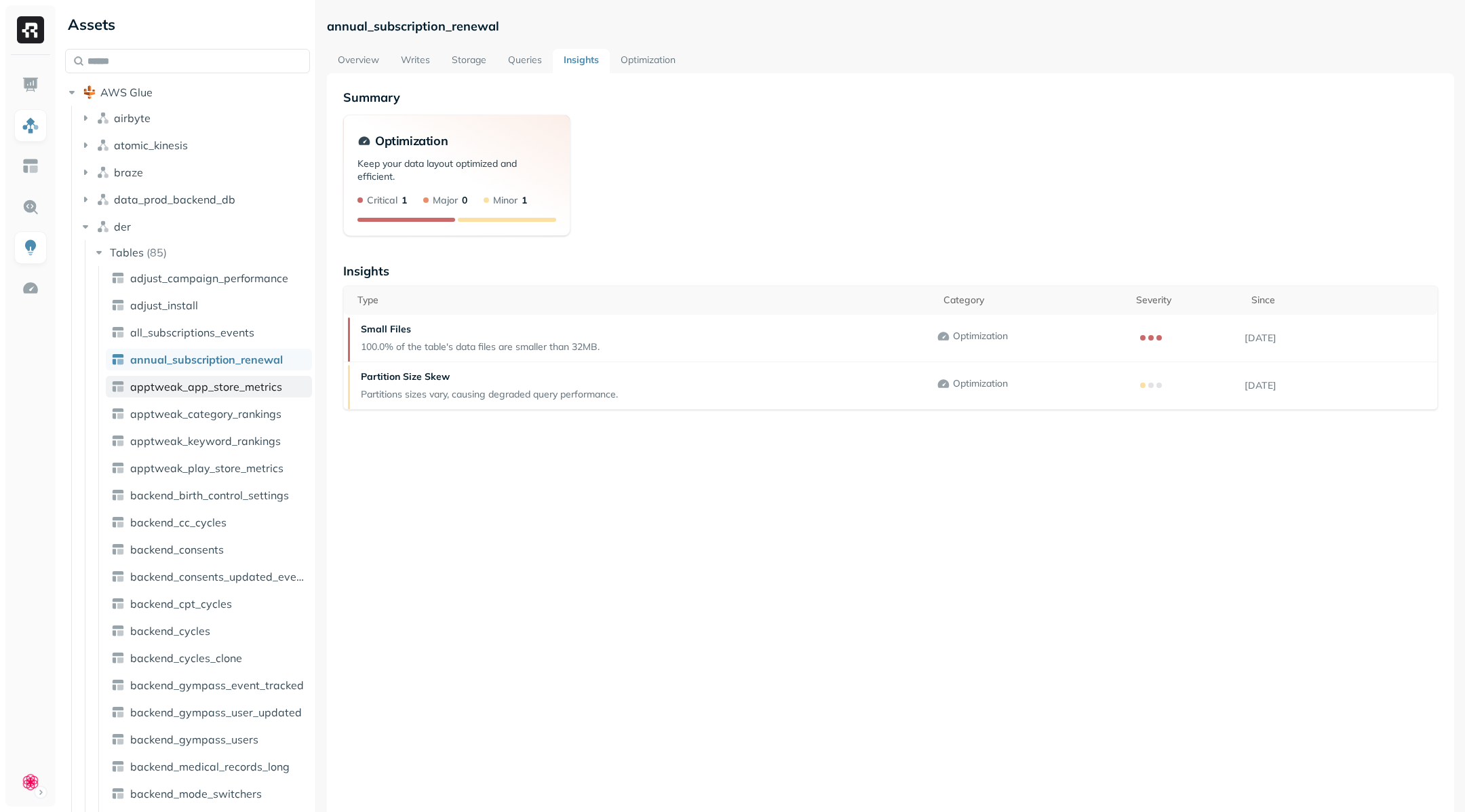
click at [211, 396] on link "apptweak_app_store_metrics" at bounding box center [209, 386] width 206 height 22
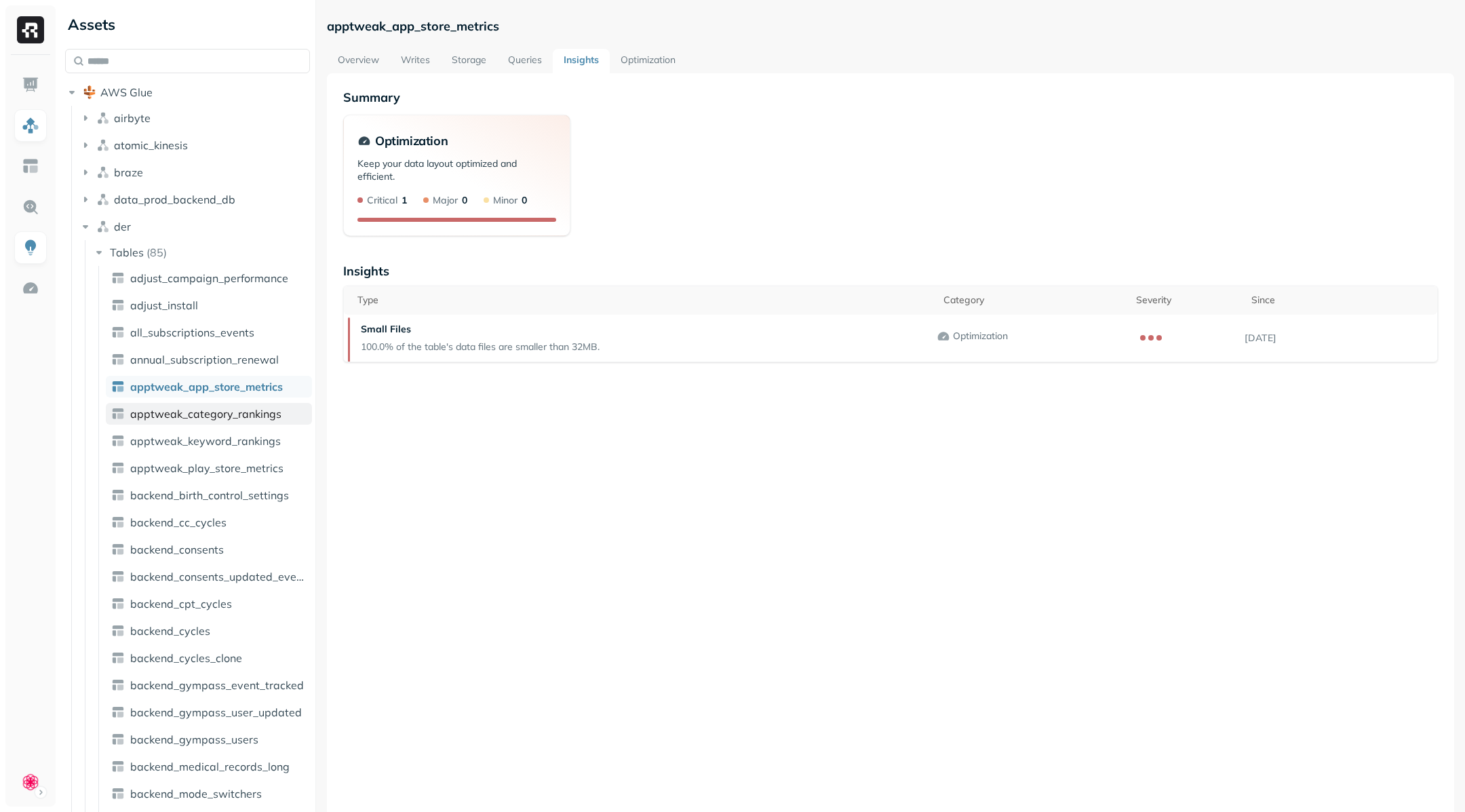
click at [211, 414] on span "apptweak_category_rankings" at bounding box center [206, 413] width 152 height 14
click at [211, 442] on span "apptweak_keyword_rankings" at bounding box center [205, 441] width 151 height 14
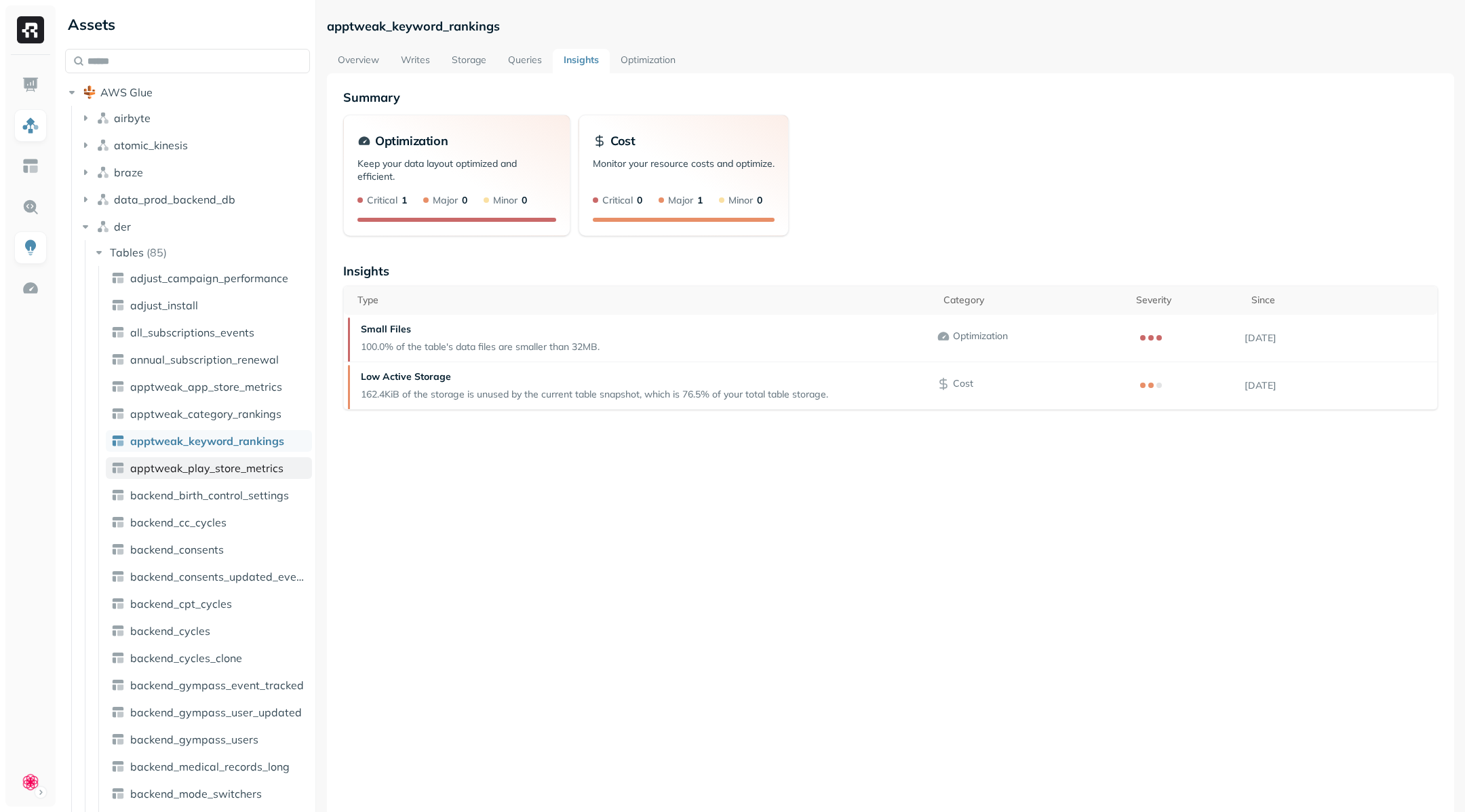
click at [209, 467] on span "apptweak_play_store_metrics" at bounding box center [207, 468] width 153 height 14
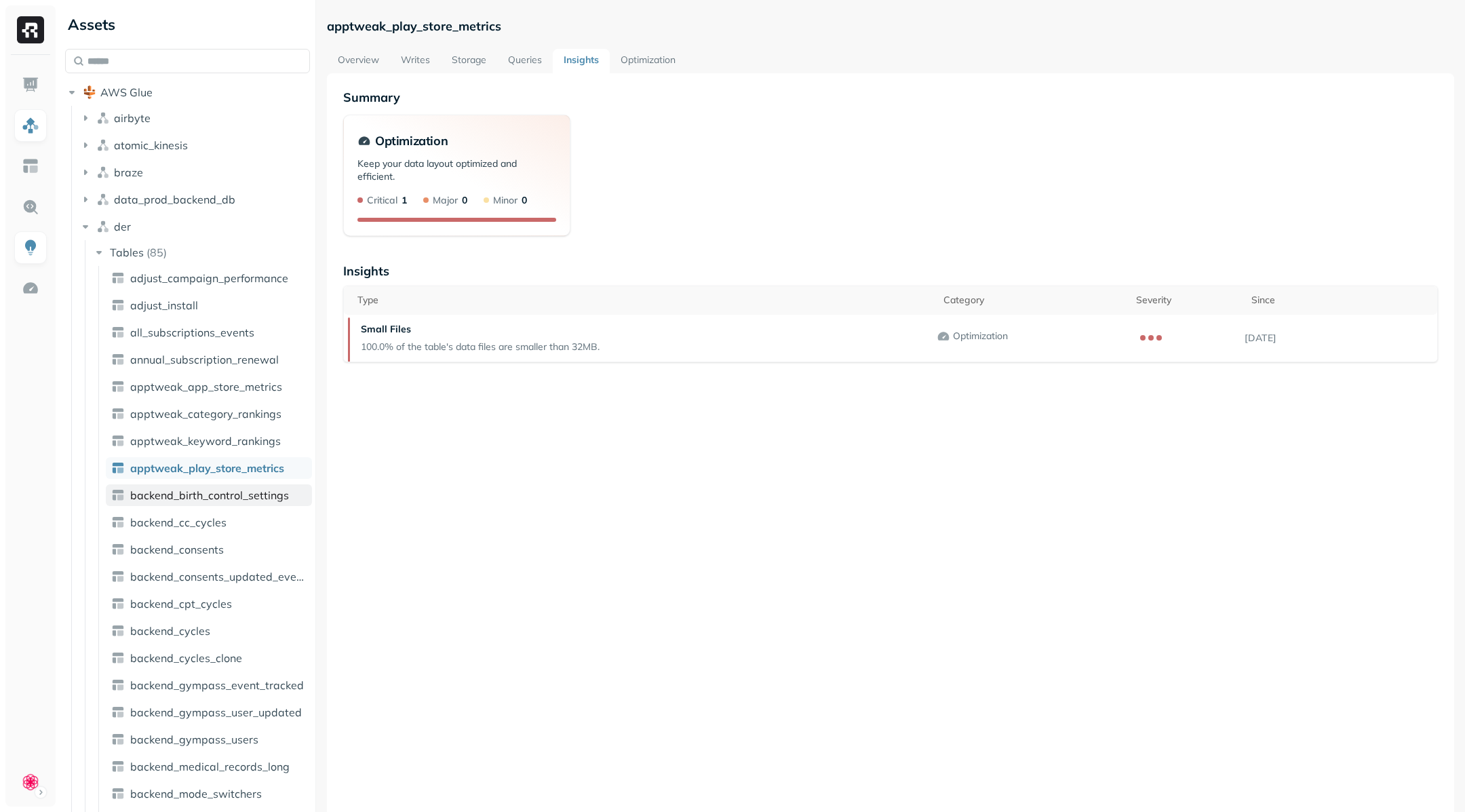
click at [239, 494] on span "backend_birth_control_settings" at bounding box center [210, 495] width 159 height 14
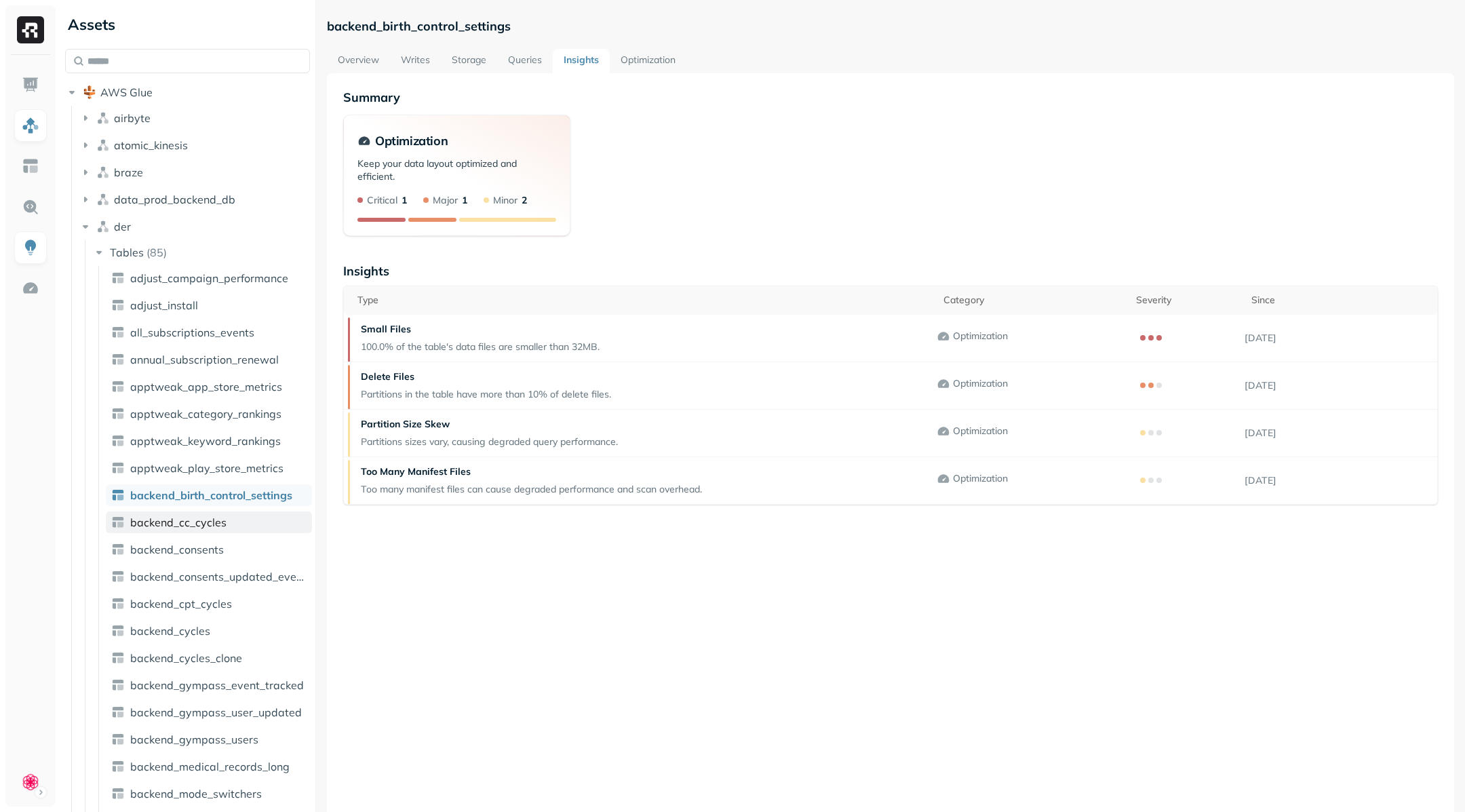
click at [199, 519] on span "backend_cc_cycles" at bounding box center [178, 522] width 96 height 14
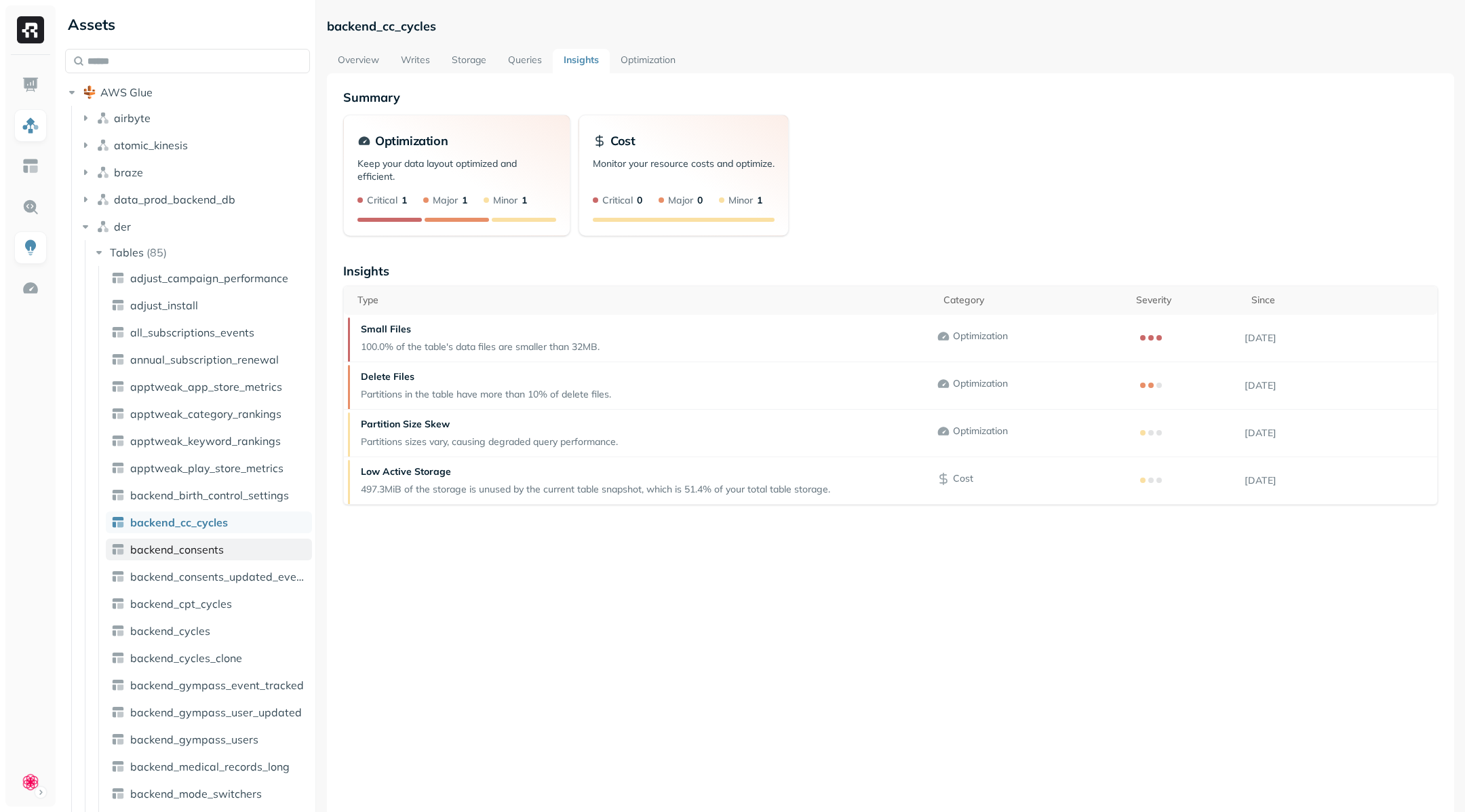
click at [205, 544] on span "backend_consents" at bounding box center [177, 549] width 94 height 14
